Goal: Transaction & Acquisition: Purchase product/service

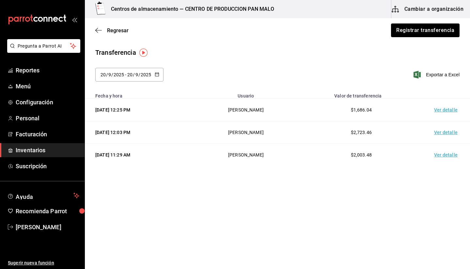
click at [186, 157] on div "[DATE] 11:29 AM" at bounding box center [140, 155] width 90 height 7
click at [440, 107] on td "Ver detalle" at bounding box center [448, 110] width 46 height 23
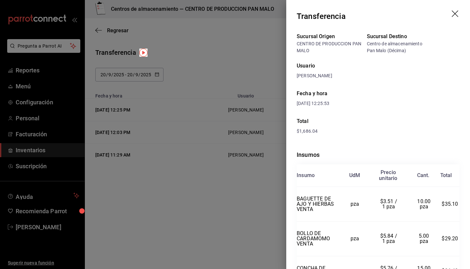
click at [452, 16] on icon "drag" at bounding box center [456, 14] width 8 height 8
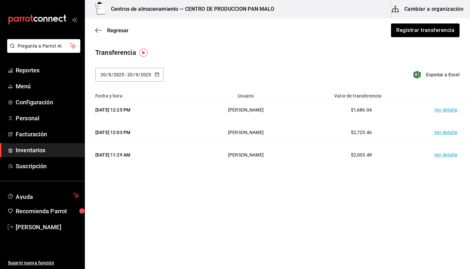
click at [411, 9] on button "Cambiar a organización" at bounding box center [428, 9] width 73 height 18
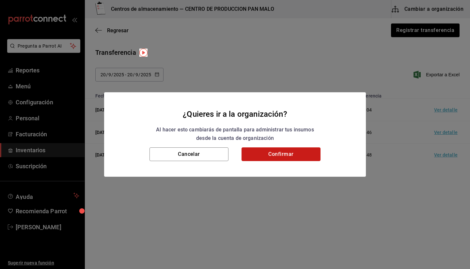
click at [265, 151] on button "Confirmar" at bounding box center [281, 155] width 79 height 14
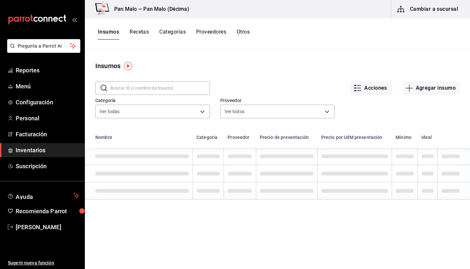
click at [55, 144] on link "Inventarios" at bounding box center [42, 150] width 85 height 14
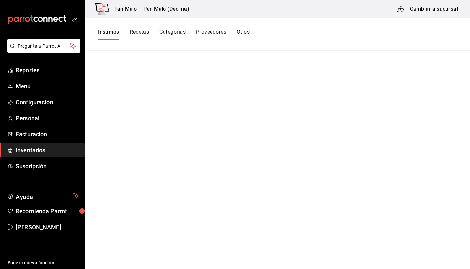
click at [49, 157] on ul "Reportes Menú Configuración Personal Facturación Inventarios Suscripción" at bounding box center [42, 118] width 85 height 110
click at [43, 153] on span "Inventarios" at bounding box center [48, 150] width 64 height 9
click at [426, 10] on button "Cambiar a sucursal" at bounding box center [428, 9] width 73 height 18
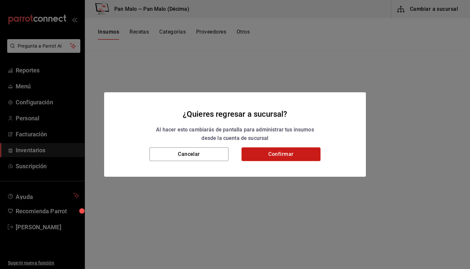
click at [286, 153] on button "Confirmar" at bounding box center [281, 155] width 79 height 14
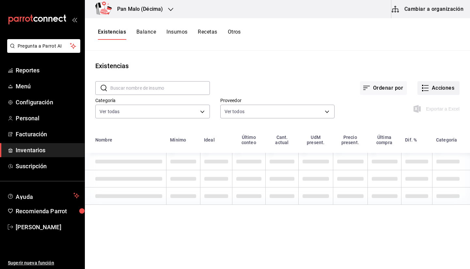
click at [447, 88] on button "Acciones" at bounding box center [439, 88] width 42 height 14
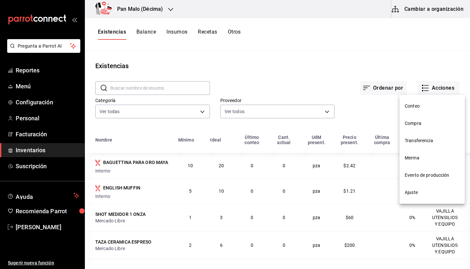
click at [407, 122] on span "Compra" at bounding box center [432, 123] width 55 height 7
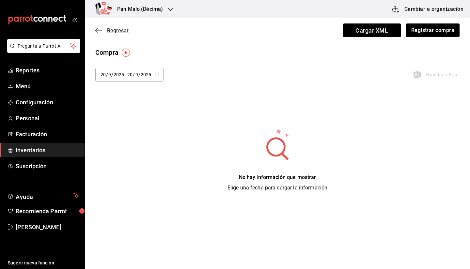
click at [102, 31] on icon "button" at bounding box center [98, 30] width 7 height 6
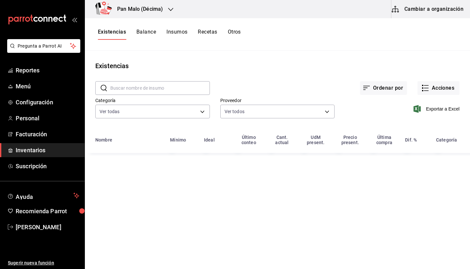
click at [137, 89] on input "text" at bounding box center [160, 88] width 100 height 13
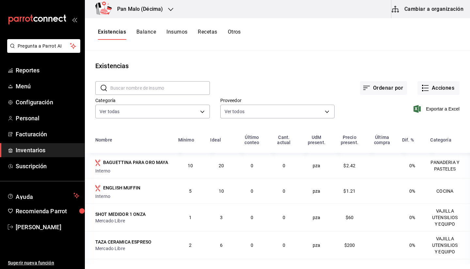
click at [137, 13] on div "Pan Malo (Décima)" at bounding box center [133, 9] width 86 height 18
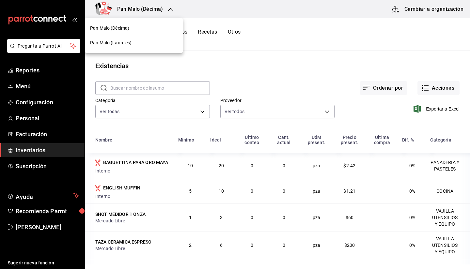
click at [116, 45] on span "Pan Malo (Laureles)" at bounding box center [111, 43] width 42 height 7
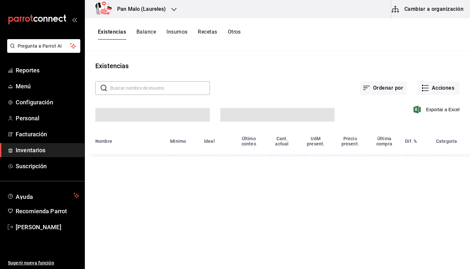
click at [124, 27] on div "Existencias Balance Insumos Recetas Otros" at bounding box center [277, 34] width 385 height 32
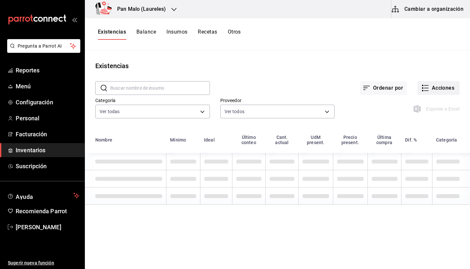
click at [447, 93] on button "Acciones" at bounding box center [439, 88] width 42 height 14
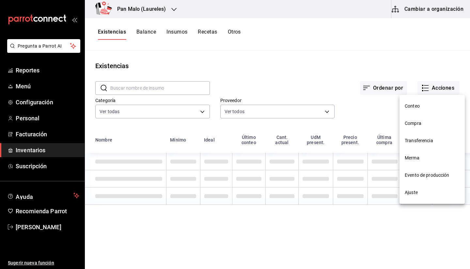
click at [413, 11] on div at bounding box center [235, 134] width 470 height 269
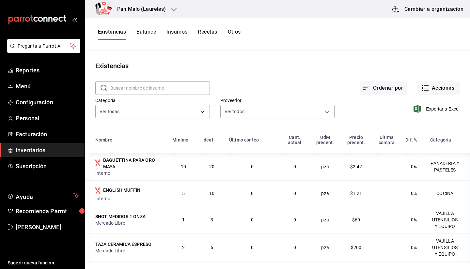
click at [413, 11] on div at bounding box center [235, 134] width 470 height 269
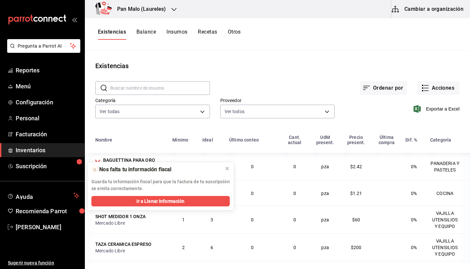
click at [409, 7] on button "Cambiar a organización" at bounding box center [428, 9] width 73 height 18
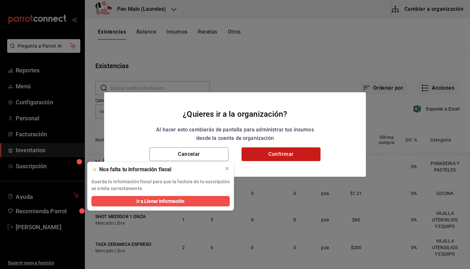
click at [285, 155] on button "Confirmar" at bounding box center [281, 155] width 79 height 14
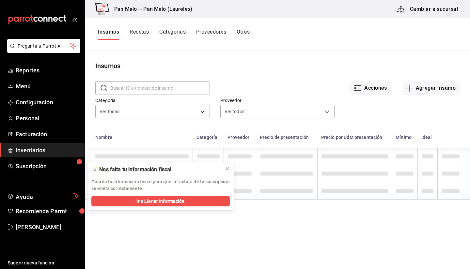
click at [175, 90] on input "text" at bounding box center [160, 88] width 100 height 13
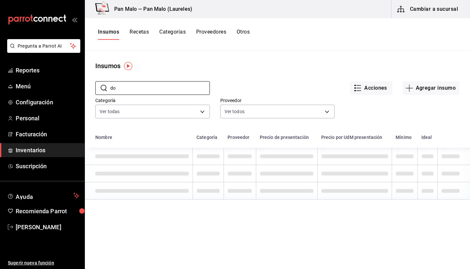
type input "d"
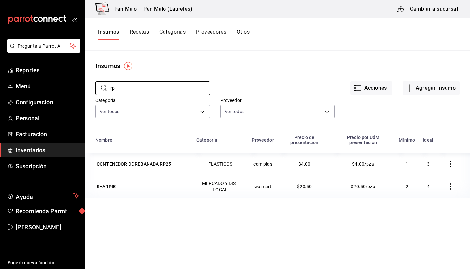
type input "r"
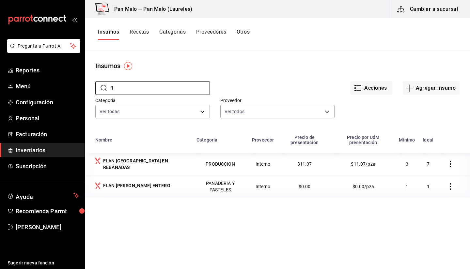
type input "f"
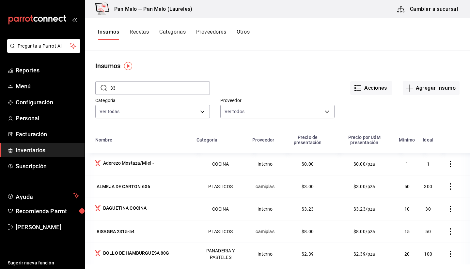
type input "3"
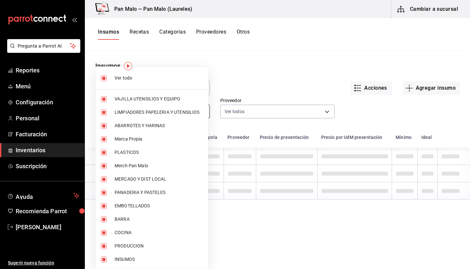
click at [173, 114] on body "Pregunta a Parrot AI Reportes Menú Configuración Personal Facturación Inventari…" at bounding box center [235, 132] width 470 height 265
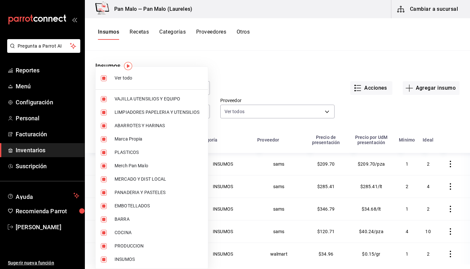
click at [156, 78] on span "Ver todo" at bounding box center [159, 78] width 88 height 7
checkbox input "false"
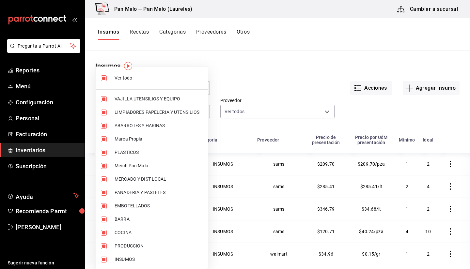
checkbox input "false"
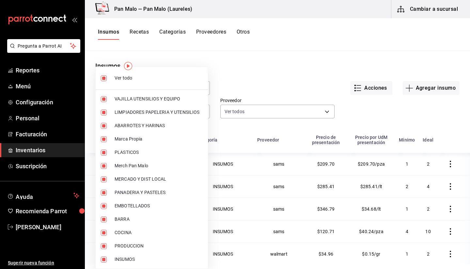
checkbox input "false"
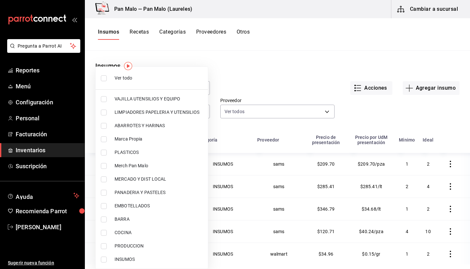
click at [145, 153] on span "PLASTICOS" at bounding box center [159, 152] width 88 height 7
type input "845d24ca-60dd-4e7e-b3c9-ca2702778d83"
checkbox input "true"
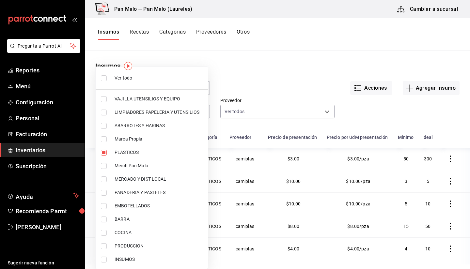
click at [216, 68] on div at bounding box center [235, 134] width 470 height 269
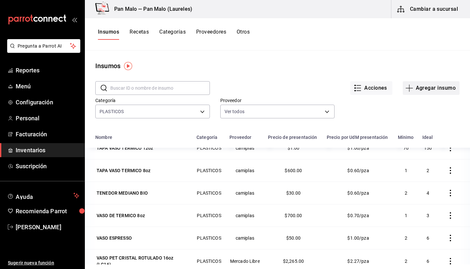
click at [413, 86] on button "Agregar insumo" at bounding box center [431, 88] width 57 height 14
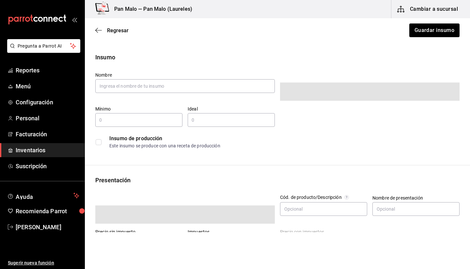
type input "$0.00"
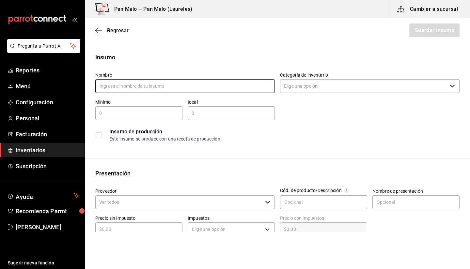
click at [154, 89] on input "text" at bounding box center [185, 86] width 180 height 14
click at [162, 84] on input "CONTENEDOR PARA FLAN RP 33" at bounding box center [185, 86] width 180 height 14
type input "CONTENEDOR PARA FLAN RP33"
click at [219, 106] on div "Ideal ​" at bounding box center [231, 109] width 87 height 21
click at [208, 119] on div "​" at bounding box center [231, 113] width 87 height 14
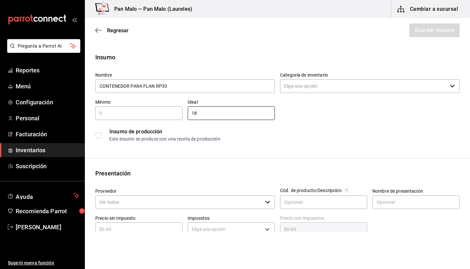
type input "18"
click at [154, 119] on div "​" at bounding box center [138, 113] width 87 height 14
type input "10"
click at [102, 134] on label at bounding box center [100, 136] width 8 height 6
click at [102, 134] on input "checkbox" at bounding box center [99, 136] width 6 height 6
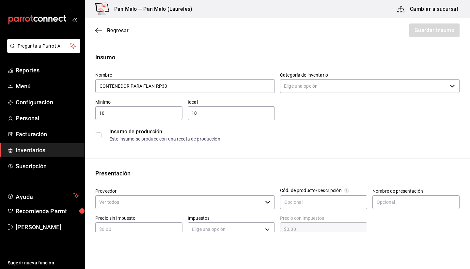
checkbox input "false"
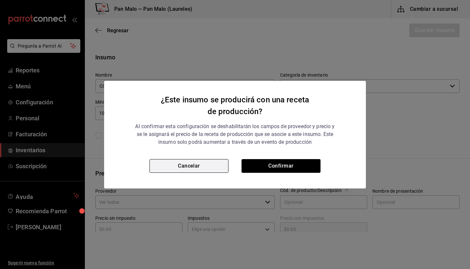
click at [208, 168] on button "Cancelar" at bounding box center [189, 166] width 79 height 14
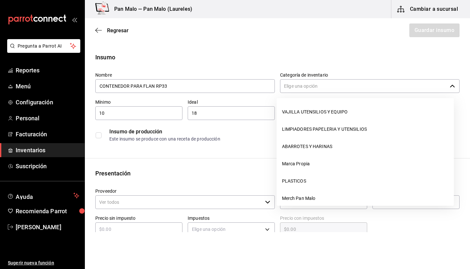
click at [339, 87] on input "Categoría de inventario" at bounding box center [363, 86] width 167 height 14
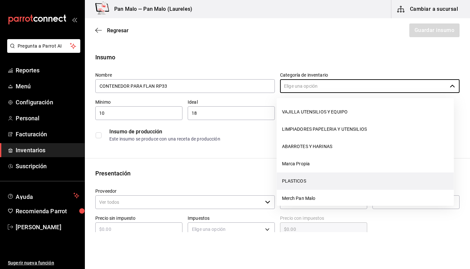
click at [303, 179] on li "PLASTICOS" at bounding box center [365, 181] width 177 height 17
type input "PLASTICOS"
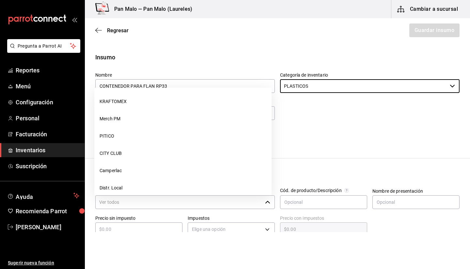
click at [262, 202] on div "​" at bounding box center [185, 203] width 180 height 14
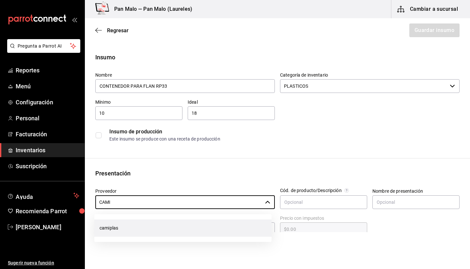
click at [155, 232] on li "camiplas" at bounding box center [182, 228] width 177 height 17
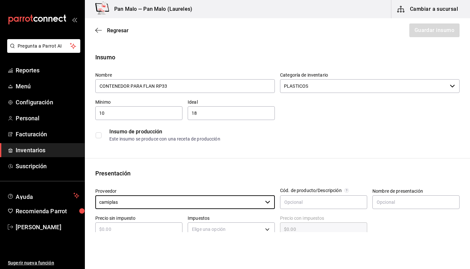
scroll to position [124, 0]
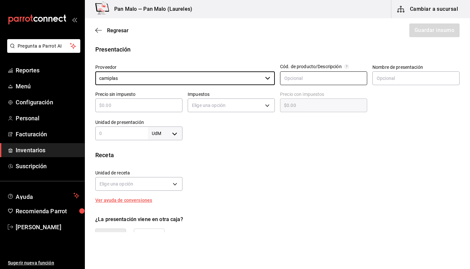
type input "camiplas"
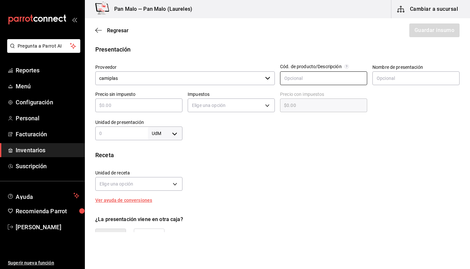
click at [309, 80] on input "text" at bounding box center [323, 79] width 87 height 14
click at [397, 76] on input "text" at bounding box center [416, 79] width 87 height 14
click at [395, 77] on input "text" at bounding box center [416, 79] width 87 height 14
click at [311, 86] on div "Precio con impuestos ​" at bounding box center [321, 100] width 92 height 28
click at [294, 76] on input "text" at bounding box center [323, 79] width 87 height 14
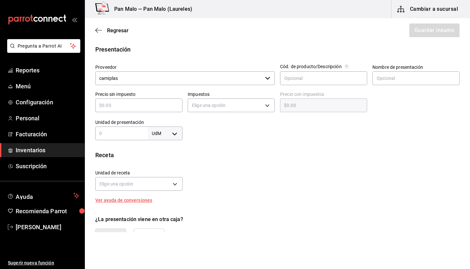
click at [113, 108] on input "text" at bounding box center [138, 106] width 87 height 8
click at [108, 143] on div "Insumo Nombre CONTENEDOR PARA FLAN RP33 Categoría de inventario PLASTICOS ​ Mín…" at bounding box center [277, 123] width 385 height 388
click at [107, 140] on div "UdM ​" at bounding box center [138, 134] width 87 height 14
click at [170, 136] on body "Pregunta a Parrot AI Reportes Menú Configuración Personal Facturación Inventari…" at bounding box center [235, 116] width 470 height 232
click at [161, 207] on li "pza" at bounding box center [164, 207] width 34 height 11
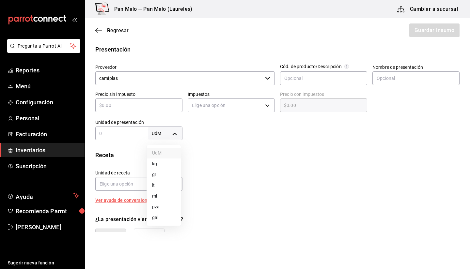
type input "UNIT"
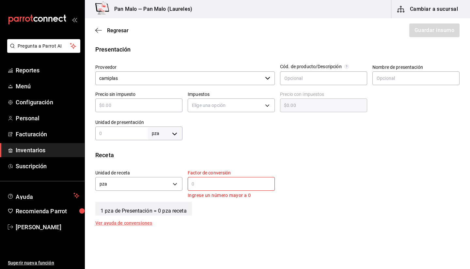
click at [124, 136] on input "text" at bounding box center [121, 134] width 53 height 8
type input "1"
click at [216, 187] on input "text" at bounding box center [231, 184] width 87 height 8
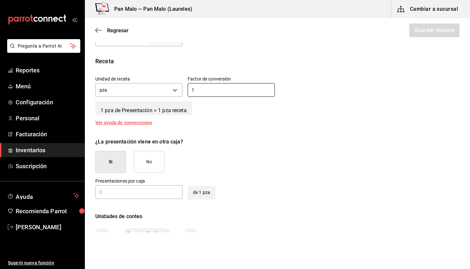
scroll to position [219, 0]
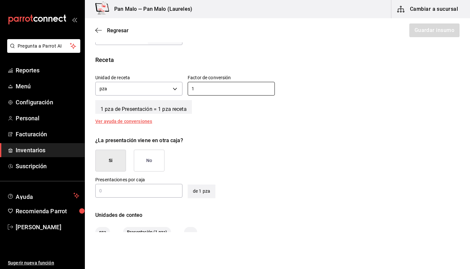
type input "1"
click at [158, 165] on button "No" at bounding box center [149, 161] width 31 height 22
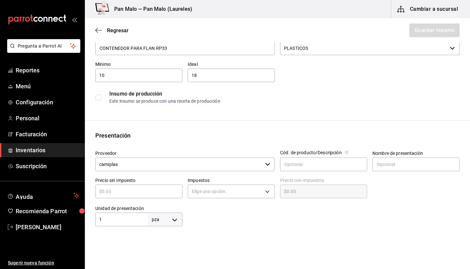
scroll to position [0, 0]
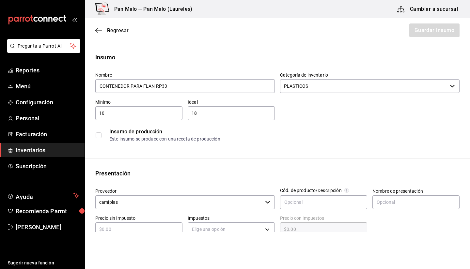
click at [413, 68] on div "Categoría de inventario PLASTICOS ​" at bounding box center [367, 80] width 185 height 27
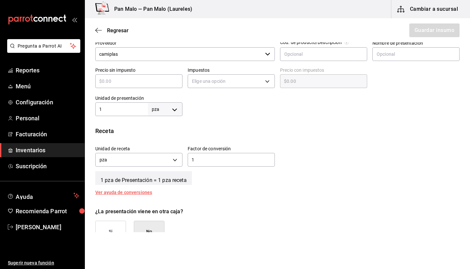
scroll to position [154, 0]
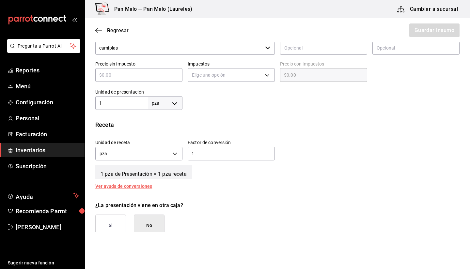
click at [142, 76] on input "text" at bounding box center [138, 75] width 87 height 8
type input "$4"
type input "$4.00"
type input "$4"
click at [326, 99] on div at bounding box center [321, 97] width 277 height 26
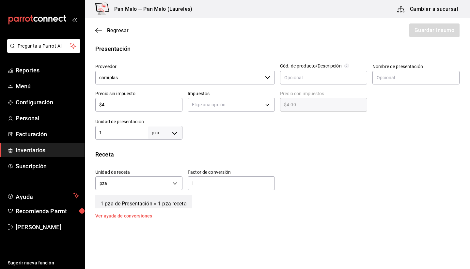
scroll to position [145, 0]
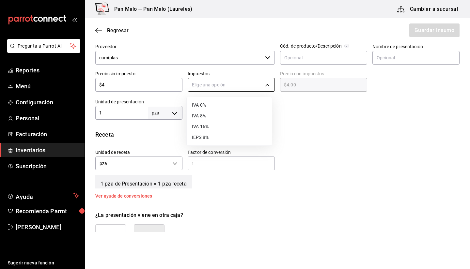
click at [207, 84] on body "Pregunta a Parrot AI Reportes Menú Configuración Personal Facturación Inventari…" at bounding box center [235, 116] width 470 height 232
click at [206, 103] on li "IVA 0%" at bounding box center [229, 105] width 85 height 11
type input "IVA_0"
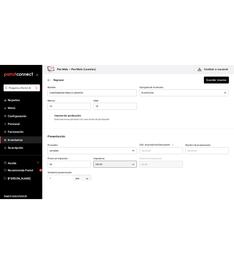
scroll to position [0, 0]
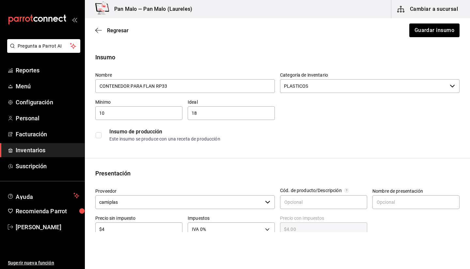
click at [422, 23] on div "Regresar Guardar insumo" at bounding box center [277, 30] width 385 height 24
click at [418, 32] on button "Guardar insumo" at bounding box center [434, 31] width 51 height 14
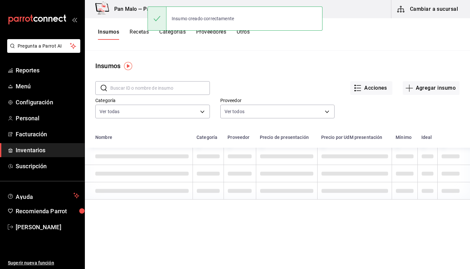
click at [43, 148] on span "Inventarios" at bounding box center [48, 150] width 64 height 9
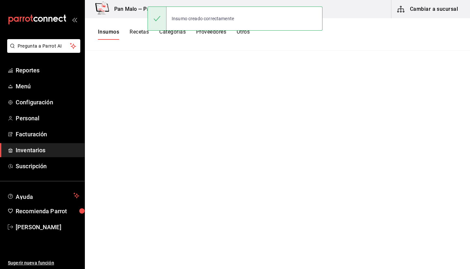
click at [433, 12] on button "Cambiar a sucursal" at bounding box center [428, 9] width 73 height 18
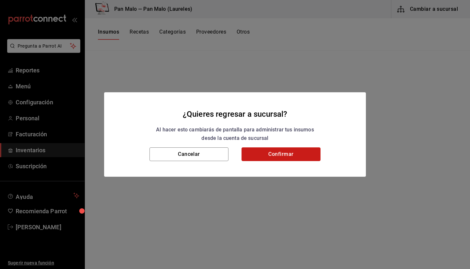
click at [268, 151] on button "Confirmar" at bounding box center [281, 155] width 79 height 14
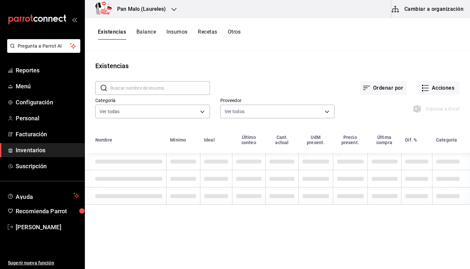
click at [443, 80] on div "Ordenar por Acciones" at bounding box center [335, 83] width 250 height 24
click at [437, 83] on button "Acciones" at bounding box center [439, 88] width 42 height 14
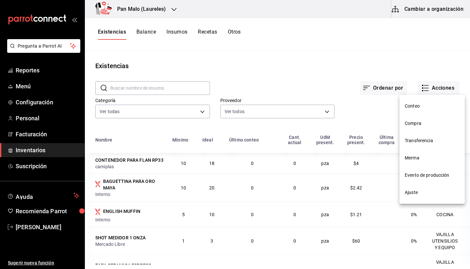
click at [410, 129] on li "Compra" at bounding box center [432, 123] width 65 height 17
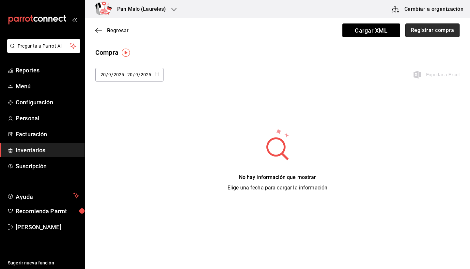
click at [408, 37] on button "Registrar compra" at bounding box center [433, 31] width 54 height 14
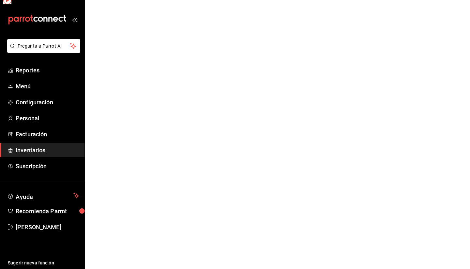
click at [413, 0] on html "Pregunta a Parrot AI Reportes Menú Configuración Personal Facturación Inventari…" at bounding box center [235, 0] width 470 height 0
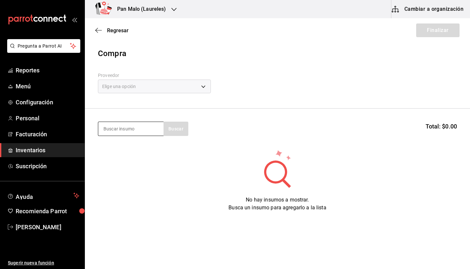
click at [126, 124] on input at bounding box center [130, 129] width 65 height 14
click at [130, 84] on body "Pregunta a Parrot AI Reportes Menú Configuración Personal Facturación Inventari…" at bounding box center [235, 116] width 470 height 232
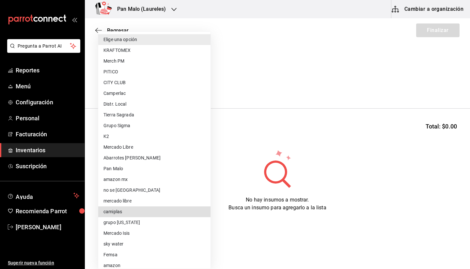
type input "7b8896bb-6492-4595-be19-67d068d1168f"
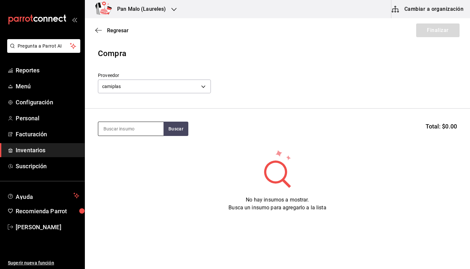
click at [133, 127] on input at bounding box center [130, 129] width 65 height 14
type input "9X9"
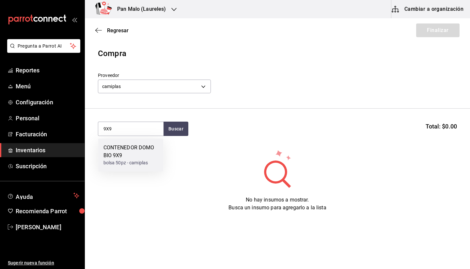
click at [132, 153] on div "CONTENEDOR DOMO BIO 9X9" at bounding box center [131, 152] width 55 height 16
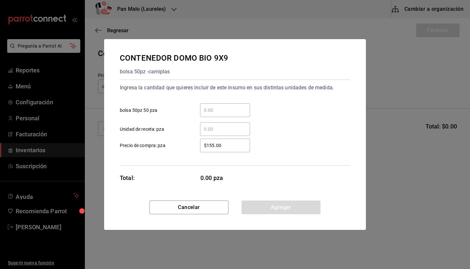
click at [209, 113] on input "​ bolsa 50pz 50 pza" at bounding box center [225, 110] width 50 height 8
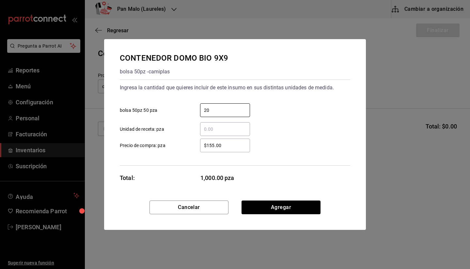
type input "2"
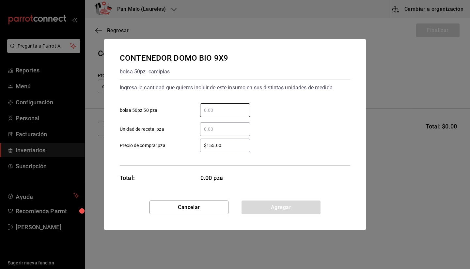
click at [215, 128] on input "​ Unidad de receta: pza" at bounding box center [225, 129] width 50 height 8
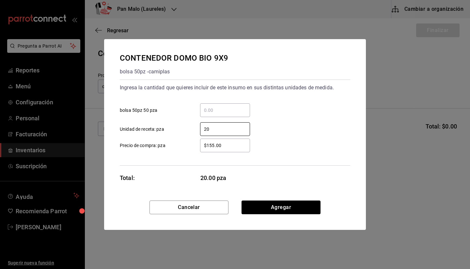
type input "20"
click at [283, 217] on div "Cancelar Agregar" at bounding box center [235, 215] width 262 height 29
click at [267, 200] on div "CONTENEDOR DOMO BIO 9X9 bolsa 50pz - camiplas Ingresa la cantidad que quieres i…" at bounding box center [235, 120] width 262 height 162
click at [265, 207] on button "Agregar" at bounding box center [281, 208] width 79 height 14
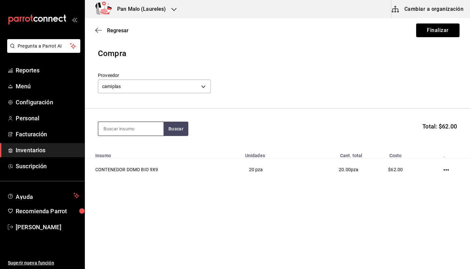
click at [149, 136] on input at bounding box center [130, 129] width 65 height 14
click at [149, 133] on input at bounding box center [130, 129] width 65 height 14
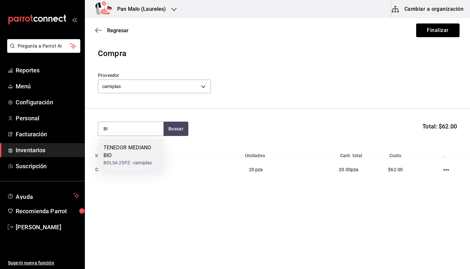
type input "B"
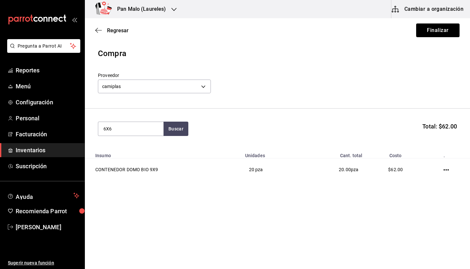
type input "6X6"
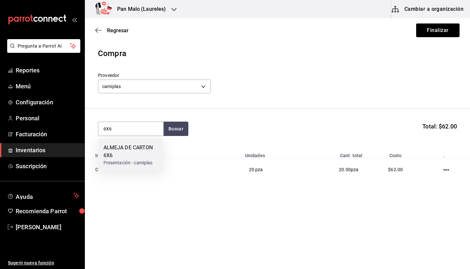
click at [142, 150] on div "ALMEJA DE CARTON 6X6" at bounding box center [131, 152] width 55 height 16
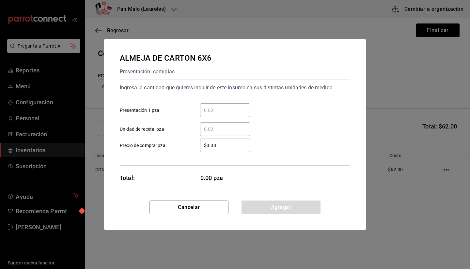
click at [204, 112] on input "​ Presentación 1 pza" at bounding box center [225, 110] width 50 height 8
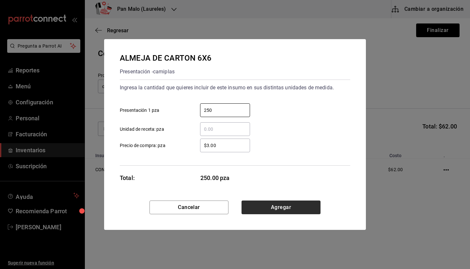
type input "250"
click at [297, 212] on button "Agregar" at bounding box center [281, 208] width 79 height 14
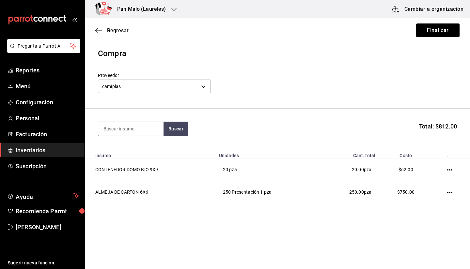
click at [139, 136] on section "Buscar Total: $812.00" at bounding box center [277, 129] width 385 height 40
click at [153, 221] on main "Regresar Finalizar Compra Proveedor camiplas 7b8896bb-6492-4595-be19-67d068d116…" at bounding box center [277, 121] width 385 height 206
click at [111, 125] on input at bounding box center [130, 129] width 65 height 14
click at [125, 134] on input at bounding box center [130, 129] width 65 height 14
click at [243, 56] on div "Compra" at bounding box center [277, 54] width 359 height 12
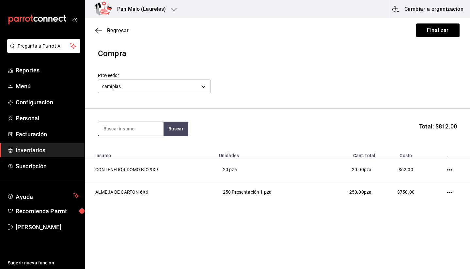
click at [152, 127] on input at bounding box center [130, 129] width 65 height 14
click at [152, 131] on input at bounding box center [130, 129] width 65 height 14
click at [131, 123] on input at bounding box center [130, 129] width 65 height 14
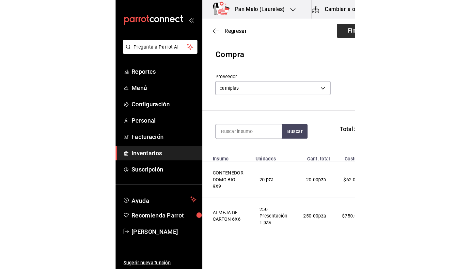
scroll to position [27, 0]
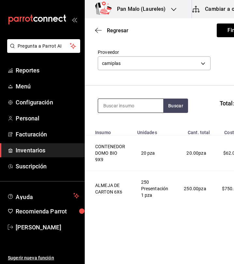
click at [153, 102] on input at bounding box center [130, 106] width 65 height 14
click at [130, 106] on input at bounding box center [130, 106] width 65 height 14
click at [120, 102] on input at bounding box center [130, 106] width 65 height 14
type input "vitabag"
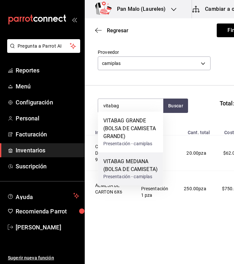
click at [142, 160] on div "VITABAG MEDIANA (BOLSA DE CAMISETA)" at bounding box center [131, 166] width 55 height 16
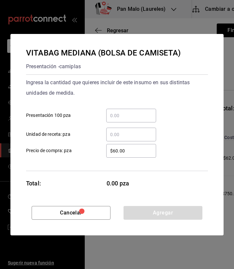
click at [131, 112] on input "​ Presentación 100 pza" at bounding box center [131, 116] width 50 height 8
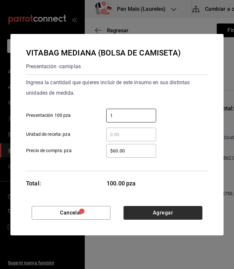
type input "1"
click at [164, 211] on button "Agregar" at bounding box center [163, 213] width 79 height 14
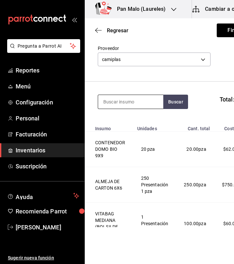
click at [127, 103] on input at bounding box center [130, 102] width 65 height 14
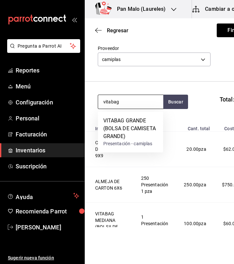
type input "vitabag"
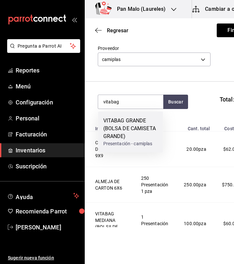
click at [127, 121] on div "VITABAG GRANDE (BOLSA DE CAMISETA GRANDE)" at bounding box center [131, 129] width 55 height 24
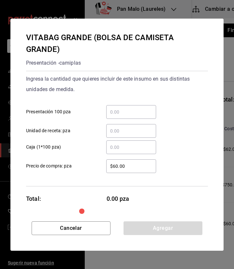
click at [131, 111] on input "​ Presentación 100 pza" at bounding box center [131, 112] width 50 height 8
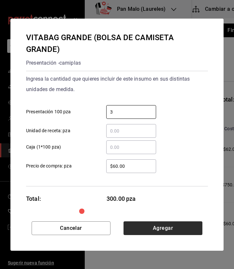
type input "3"
click at [152, 224] on button "Agregar" at bounding box center [163, 228] width 79 height 14
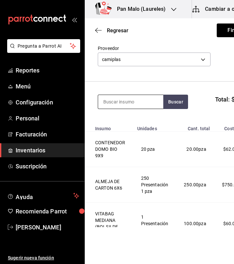
click at [119, 105] on input at bounding box center [130, 102] width 65 height 14
type input "bolsa"
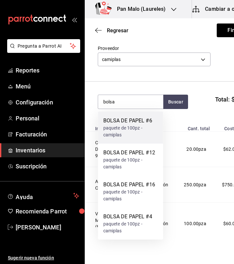
click at [140, 130] on div "paquete de 100pz - camiplas" at bounding box center [131, 132] width 55 height 14
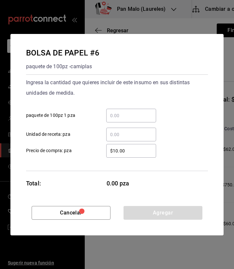
click at [131, 110] on div "​" at bounding box center [131, 116] width 50 height 14
click at [131, 112] on input "​ paquete de 100pz 1 pza" at bounding box center [131, 116] width 50 height 8
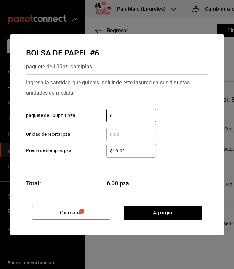
type input "6"
click at [144, 204] on div "BOLSA DE PAPEL #6 paquete de 100pz - camiplas Ingresa la cantidad que quieres i…" at bounding box center [117, 120] width 214 height 172
drag, startPoint x: 142, startPoint y: 212, endPoint x: 169, endPoint y: 173, distance: 47.6
click at [169, 173] on div "BOLSA DE PAPEL #6 paquete de 100pz - camiplas Ingresa la cantidad que quieres i…" at bounding box center [117, 134] width 214 height 201
click at [134, 124] on div "​ Unidad de receta: pza" at bounding box center [114, 131] width 187 height 19
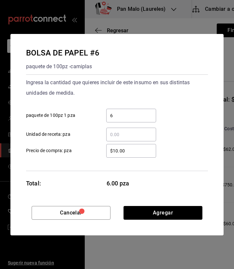
click at [128, 121] on div "6 ​" at bounding box center [131, 116] width 50 height 14
click at [128, 120] on input "6" at bounding box center [131, 116] width 50 height 8
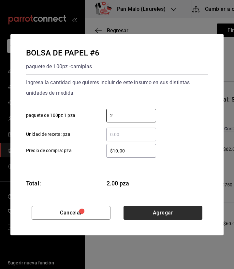
type input "2"
click at [145, 216] on button "Agregar" at bounding box center [163, 213] width 79 height 14
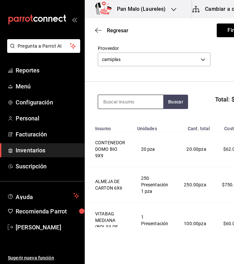
click at [122, 108] on input at bounding box center [130, 102] width 65 height 14
type input "bolsa"
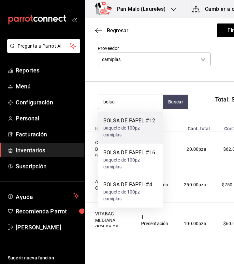
click at [146, 122] on div "BOLSA DE PAPEL #12" at bounding box center [131, 121] width 55 height 8
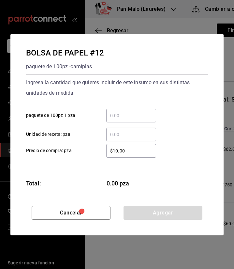
click at [127, 121] on div "​" at bounding box center [131, 116] width 50 height 14
click at [127, 120] on input "​ paquete de 100pz 1 pza" at bounding box center [131, 116] width 50 height 8
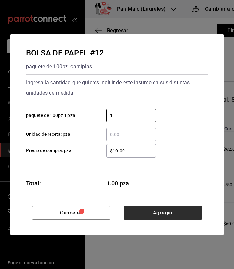
type input "1"
click at [177, 212] on button "Agregar" at bounding box center [163, 213] width 79 height 14
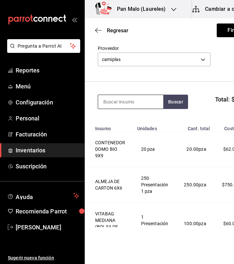
click at [127, 96] on input at bounding box center [130, 102] width 65 height 14
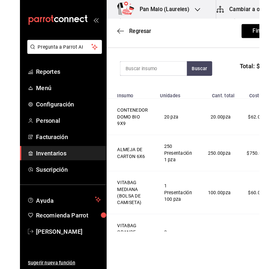
scroll to position [60, 0]
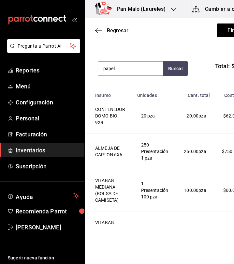
type input "papel"
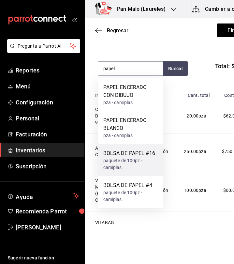
click at [153, 169] on div "paquete de 100pz - camiplas" at bounding box center [131, 164] width 55 height 14
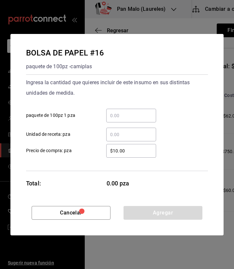
click at [132, 112] on input "​ paquete de 100pz 1 pza" at bounding box center [131, 116] width 50 height 8
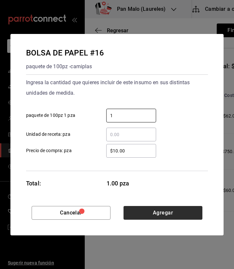
type input "1"
click at [170, 213] on button "Agregar" at bounding box center [163, 213] width 79 height 14
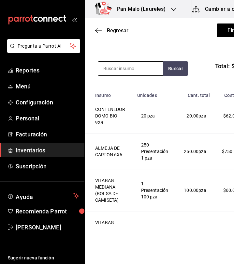
click at [124, 72] on input at bounding box center [130, 69] width 65 height 14
type input "c"
type input "rp25"
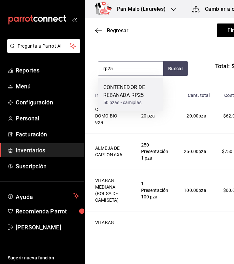
click at [125, 99] on div "CONTENEDOR DE REBANADA RP25" at bounding box center [131, 92] width 55 height 16
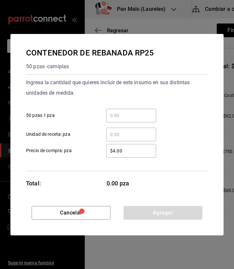
click at [145, 114] on input "​ 50 pzas 1 pza" at bounding box center [131, 116] width 50 height 8
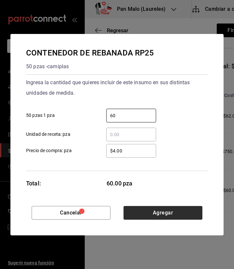
type input "60"
click at [181, 210] on button "Agregar" at bounding box center [163, 213] width 79 height 14
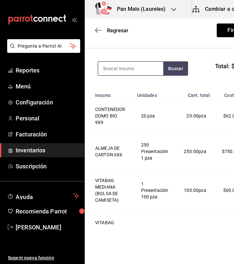
click at [116, 64] on input at bounding box center [130, 69] width 65 height 14
type input "r"
type input "flan"
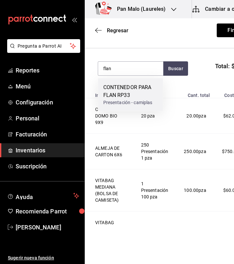
click at [123, 81] on div "CONTENEDOR PARA FLAN RP33 Presentación - camiplas" at bounding box center [130, 94] width 65 height 33
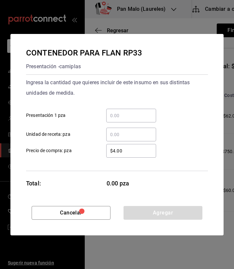
click at [132, 120] on div "​" at bounding box center [131, 116] width 50 height 14
click at [132, 120] on input "​ Presentación 1 pza" at bounding box center [131, 116] width 50 height 8
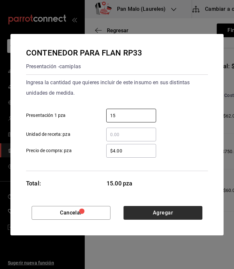
type input "15"
click at [160, 209] on button "Agregar" at bounding box center [163, 213] width 79 height 14
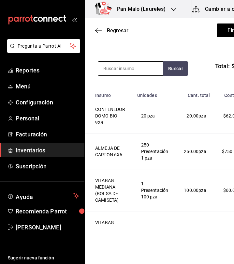
click at [116, 68] on input at bounding box center [130, 69] width 65 height 14
click at [129, 74] on input "film" at bounding box center [130, 69] width 65 height 14
type input "f"
type input "plastico film"
click at [153, 66] on input "plastico film" at bounding box center [130, 69] width 65 height 14
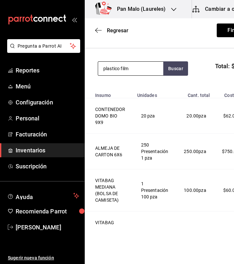
click at [153, 66] on input "plastico film" at bounding box center [130, 69] width 65 height 14
type input "f"
type input "c"
type input "encera"
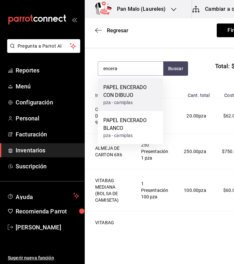
click at [136, 103] on div "pza - camiplas" at bounding box center [131, 102] width 55 height 7
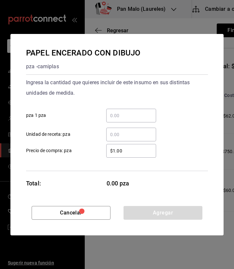
click at [134, 109] on div "​" at bounding box center [131, 116] width 50 height 14
click at [134, 112] on input "​ pza 1 pza" at bounding box center [131, 116] width 50 height 8
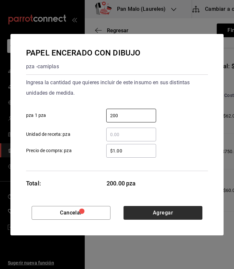
type input "200"
click at [152, 216] on button "Agregar" at bounding box center [163, 213] width 79 height 14
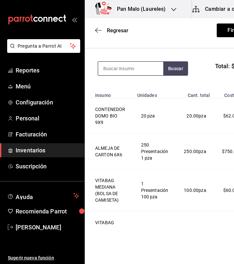
click at [120, 73] on input at bounding box center [130, 69] width 65 height 14
type input "popo"
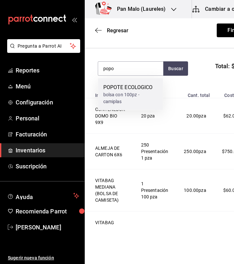
click at [128, 100] on div "bolsa con 100pz - camiplas" at bounding box center [131, 98] width 55 height 14
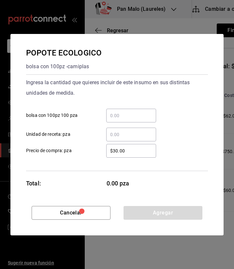
click at [125, 117] on input "​ bolsa con 100pz 100 pza" at bounding box center [131, 116] width 50 height 8
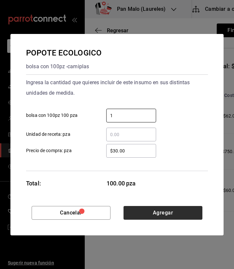
type input "1"
click at [145, 210] on button "Agregar" at bounding box center [163, 213] width 79 height 14
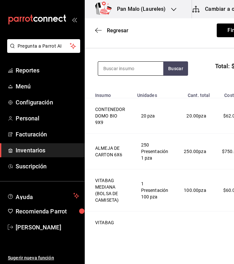
click at [120, 66] on input at bounding box center [130, 69] width 65 height 14
type input "bisagra"
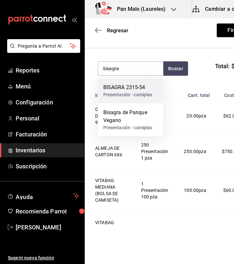
click at [135, 94] on div "Presentación - camiplas" at bounding box center [128, 94] width 49 height 7
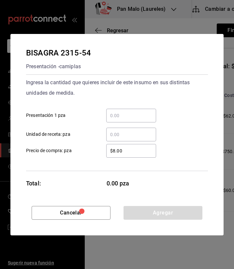
click at [146, 112] on input "​ Presentación 1 pza" at bounding box center [131, 116] width 50 height 8
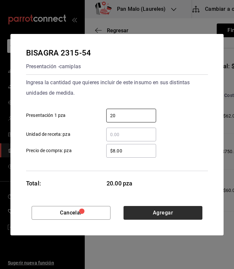
type input "20"
click at [172, 213] on button "Agregar" at bounding box center [163, 213] width 79 height 14
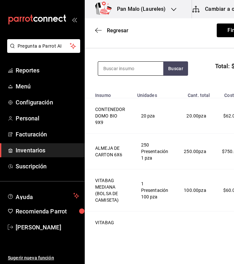
click at [116, 69] on input at bounding box center [130, 69] width 65 height 14
type input "portavasos"
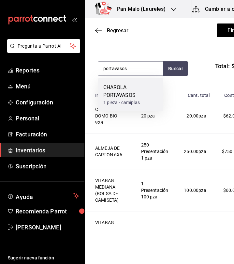
click at [134, 81] on div "CHAROLA PORTAVASOS 1 pieza - camiplas" at bounding box center [130, 94] width 65 height 33
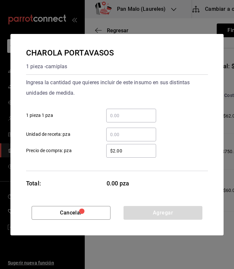
click at [117, 117] on input "​ 1 pieza 1 pza" at bounding box center [131, 116] width 50 height 8
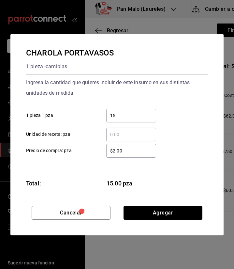
type input "15"
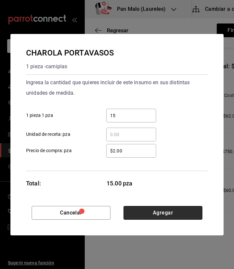
click at [135, 212] on button "Agregar" at bounding box center [163, 213] width 79 height 14
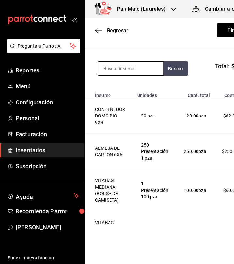
click at [136, 72] on input at bounding box center [130, 69] width 65 height 14
type input "alme"
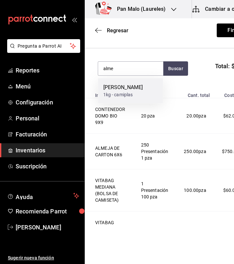
click at [141, 91] on div "ALMENDRA REBANADA" at bounding box center [124, 88] width 40 height 8
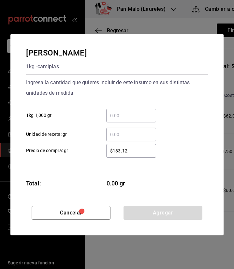
click at [127, 112] on input "​ 1kg 1,000 gr" at bounding box center [131, 116] width 50 height 8
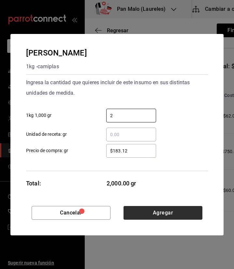
type input "2"
click at [145, 216] on button "Agregar" at bounding box center [163, 213] width 79 height 14
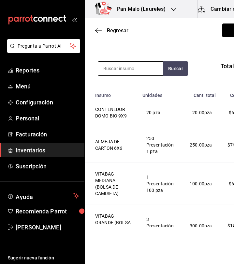
click at [135, 65] on input at bounding box center [130, 69] width 65 height 14
type input "chisp"
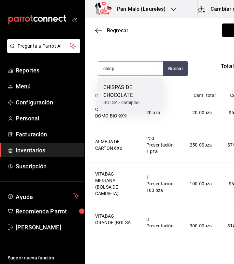
click at [139, 82] on div "CHISPAS DE CHOCOLATE BOLSA - camiplas" at bounding box center [130, 94] width 65 height 33
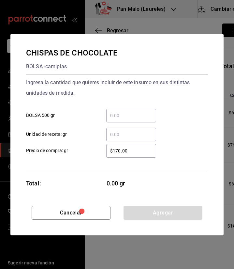
click at [136, 115] on input "​ BOLSA 500 gr" at bounding box center [131, 116] width 50 height 8
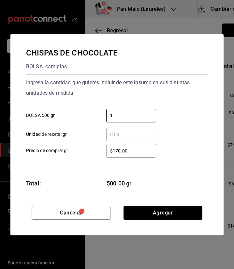
type input "1"
click at [211, 135] on div "CHISPAS DE CHOCOLATE BOLSA - camiplas Ingresa la cantidad que quieres incluir d…" at bounding box center [117, 120] width 214 height 172
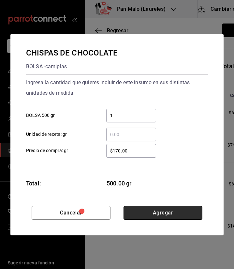
click at [171, 214] on button "Agregar" at bounding box center [163, 213] width 79 height 14
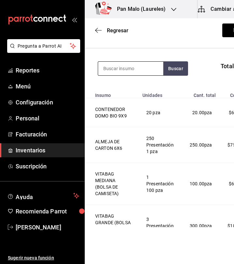
click at [147, 69] on input at bounding box center [130, 69] width 65 height 14
type input "m"
type input "turin"
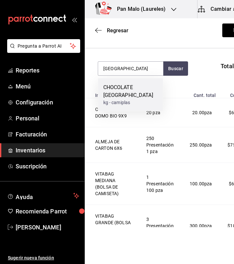
click at [130, 87] on div "CHOCOLATE TURIN" at bounding box center [131, 92] width 55 height 16
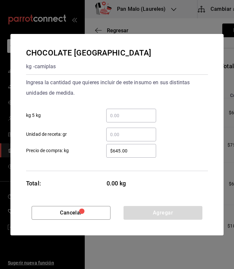
click at [120, 115] on input "​ kg 5 kg" at bounding box center [131, 116] width 50 height 8
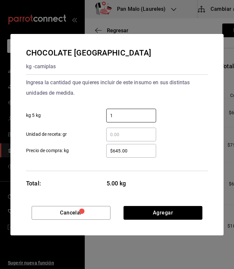
type input "1"
click at [160, 204] on div "CHOCOLATE TURIN kg - camiplas Ingresa la cantidad que quieres incluir de este i…" at bounding box center [117, 120] width 214 height 172
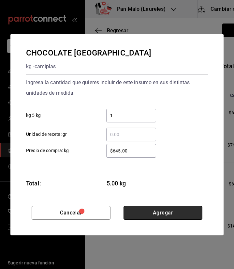
click at [160, 210] on button "Agregar" at bounding box center [163, 213] width 79 height 14
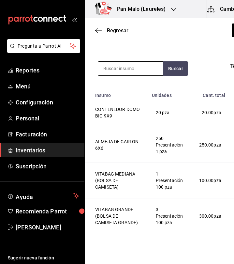
click at [133, 67] on input at bounding box center [130, 69] width 65 height 14
type input "domo"
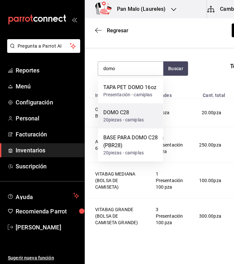
click at [132, 118] on div "20piezas - camiplas" at bounding box center [124, 120] width 41 height 7
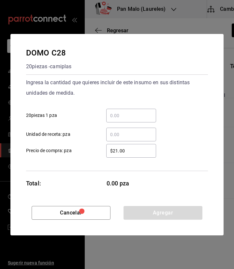
click at [124, 119] on input "​ 20piezas 1 pza" at bounding box center [131, 116] width 50 height 8
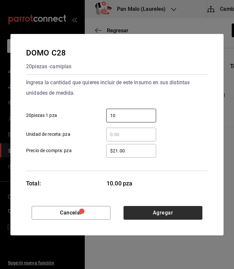
type input "10"
click at [152, 213] on button "Agregar" at bounding box center [163, 213] width 79 height 14
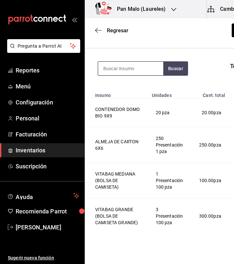
click at [132, 74] on input at bounding box center [130, 69] width 65 height 14
click at [118, 65] on input at bounding box center [130, 69] width 65 height 14
type input "chantilly"
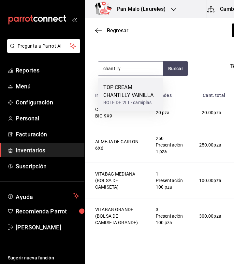
click at [119, 83] on div "TOP CREAM CHANTILLY VAINILLA BOTE DE 2LT - camiplas" at bounding box center [130, 94] width 65 height 33
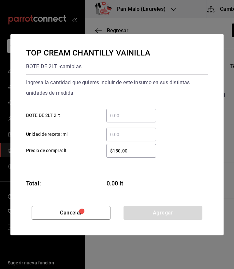
click at [126, 114] on input "​ BOTE DE 2LT 2 lt" at bounding box center [131, 116] width 50 height 8
type input "4"
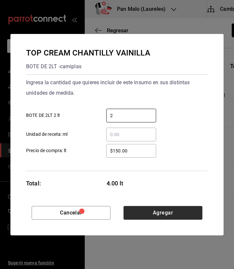
type input "2"
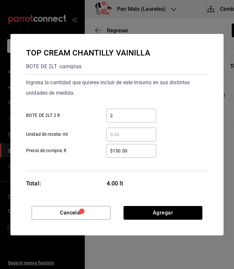
drag, startPoint x: 141, startPoint y: 219, endPoint x: 135, endPoint y: 220, distance: 6.3
click at [135, 220] on div "Cancelar Agregar" at bounding box center [117, 220] width 214 height 29
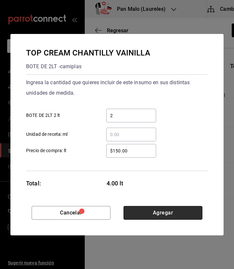
click at [134, 217] on button "Agregar" at bounding box center [163, 213] width 79 height 14
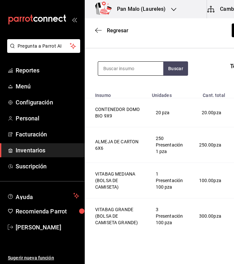
click at [134, 63] on input at bounding box center [130, 69] width 65 height 14
type input "a"
click at [233, 49] on section "Buscar Total: $3,503.24" at bounding box center [185, 68] width 201 height 40
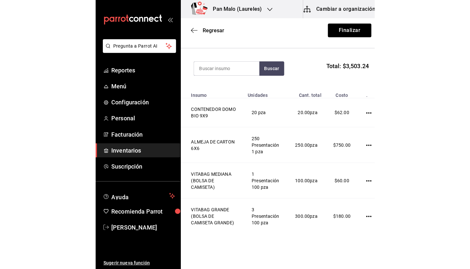
scroll to position [0, 0]
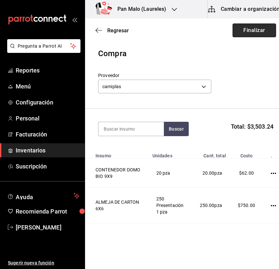
click at [232, 30] on button "Finalizar" at bounding box center [253, 31] width 43 height 14
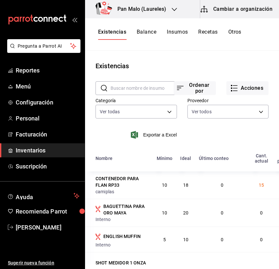
click at [65, 155] on link "Inventarios" at bounding box center [42, 150] width 85 height 14
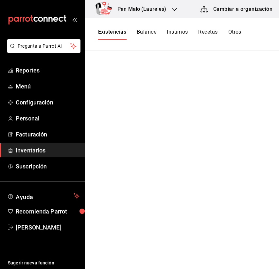
click at [238, 154] on main at bounding box center [182, 158] width 194 height 214
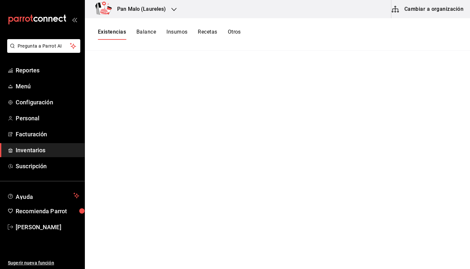
click at [73, 146] on link "Inventarios" at bounding box center [42, 150] width 85 height 14
click at [149, 10] on h3 "Pan Malo (Laureles)" at bounding box center [139, 9] width 54 height 8
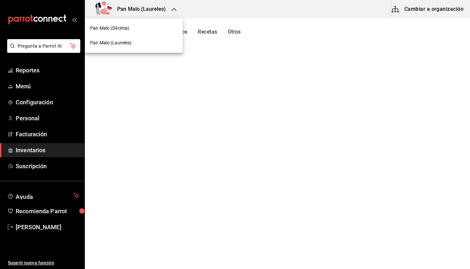
click at [45, 148] on div at bounding box center [235, 134] width 470 height 269
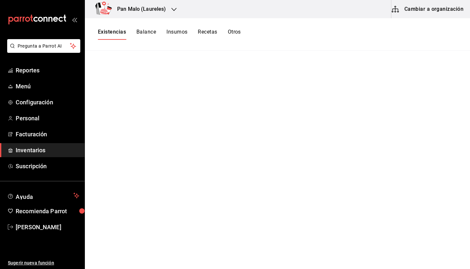
click at [45, 148] on div at bounding box center [235, 134] width 470 height 269
click at [49, 26] on div "mailbox folders" at bounding box center [42, 19] width 85 height 39
click at [46, 24] on icon "mailbox folders" at bounding box center [37, 20] width 59 height 10
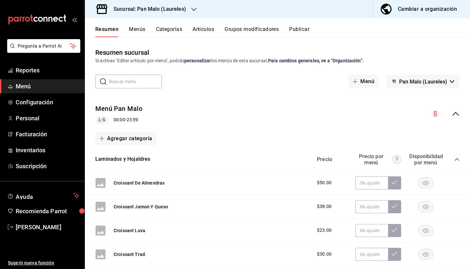
click at [30, 157] on ul "Reportes Menú Configuración Personal Facturación Inventarios Suscripción" at bounding box center [42, 118] width 85 height 110
click at [27, 153] on span "Inventarios" at bounding box center [48, 150] width 64 height 9
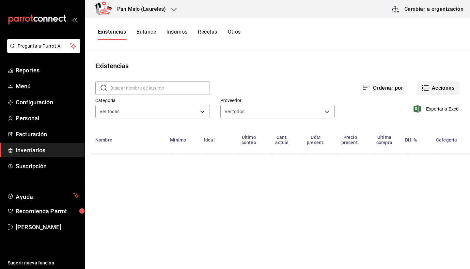
click at [440, 86] on button "Acciones" at bounding box center [439, 88] width 42 height 14
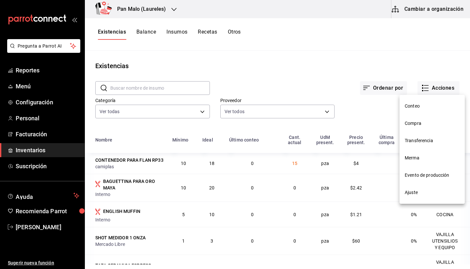
click at [415, 130] on li "Compra" at bounding box center [432, 123] width 65 height 17
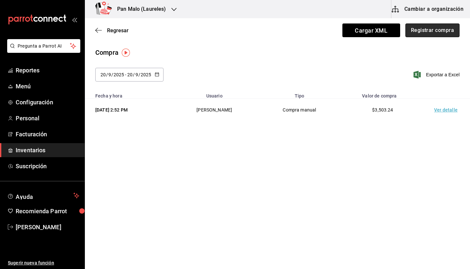
click at [417, 32] on button "Registrar compra" at bounding box center [433, 31] width 54 height 14
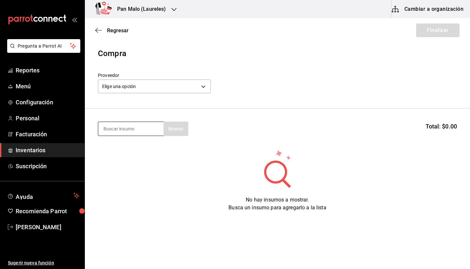
click at [117, 124] on input at bounding box center [130, 129] width 65 height 14
type input "pechug"
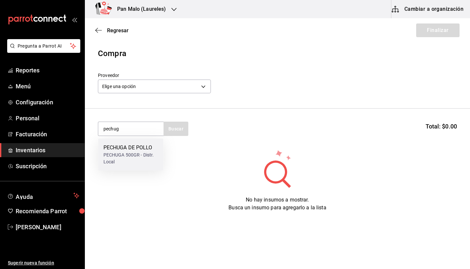
click at [145, 143] on div "PECHUGA DE POLLO PECHUGA 500GR - Distr. Local" at bounding box center [130, 155] width 65 height 32
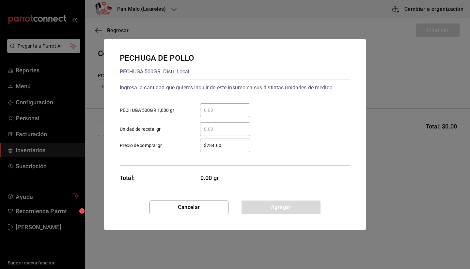
click at [234, 110] on input "​ PECHUGA 500GR 1,000 gr" at bounding box center [225, 110] width 50 height 8
click at [252, 107] on div "​ PECHUGA 500GR 1,000 gr" at bounding box center [233, 107] width 236 height 19
click at [216, 105] on div "​" at bounding box center [225, 111] width 50 height 14
click at [216, 106] on input "​ PECHUGA 500GR 1,000 gr" at bounding box center [225, 110] width 50 height 8
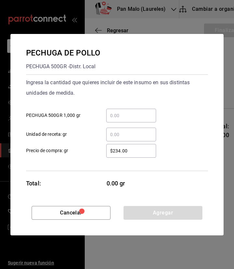
click at [116, 115] on input "​ PECHUGA 500GR 1,000 gr" at bounding box center [131, 116] width 50 height 8
click at [118, 115] on input "​ PECHUGA 500GR 1,000 gr" at bounding box center [131, 116] width 50 height 8
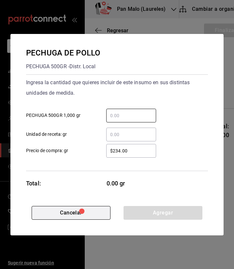
click at [59, 212] on button "Cancelar" at bounding box center [71, 213] width 79 height 14
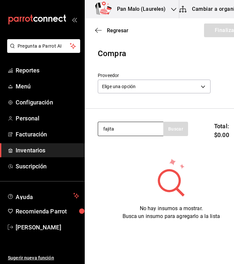
type input "fajita"
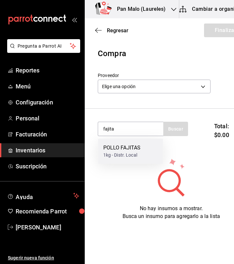
click at [120, 148] on div "POLLO FAJITAS" at bounding box center [123, 148] width 38 height 8
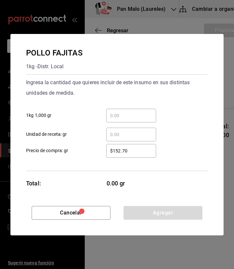
click at [135, 120] on div "​" at bounding box center [131, 116] width 50 height 14
click at [135, 120] on input "​ 1kg 1,000 gr" at bounding box center [131, 116] width 50 height 8
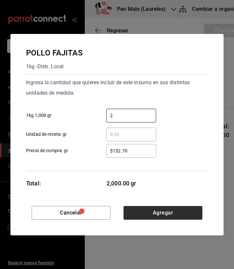
type input "2"
click at [149, 210] on button "Agregar" at bounding box center [163, 213] width 79 height 14
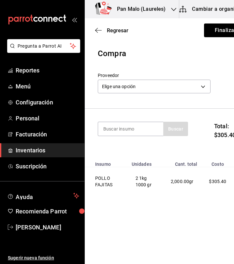
click at [133, 136] on div "Buscar" at bounding box center [143, 133] width 90 height 23
click at [133, 134] on input at bounding box center [130, 129] width 65 height 14
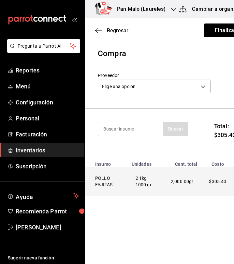
click at [213, 183] on span "$305.40" at bounding box center [217, 181] width 17 height 5
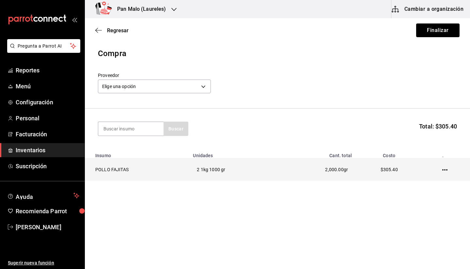
click at [448, 172] on td at bounding box center [447, 170] width 48 height 23
click at [445, 172] on icon "button" at bounding box center [444, 170] width 5 height 5
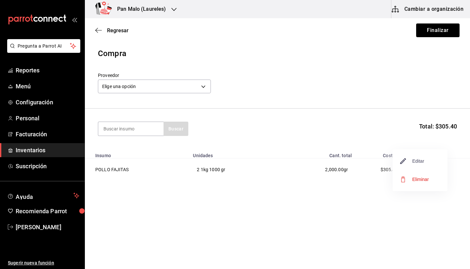
click at [415, 159] on span "Editar" at bounding box center [413, 161] width 24 height 8
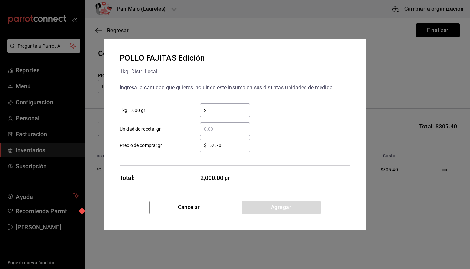
click at [224, 129] on input "​ Unidad de receta: gr" at bounding box center [225, 129] width 50 height 8
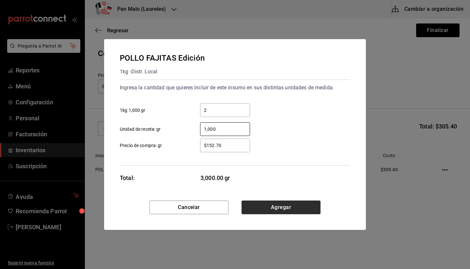
type input "1,000"
click at [258, 209] on button "Agregar" at bounding box center [281, 208] width 79 height 14
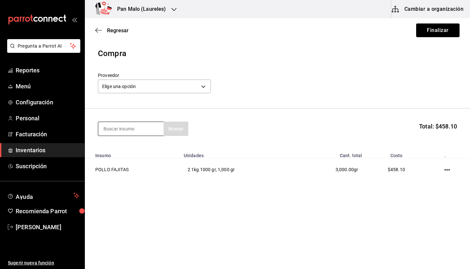
click at [129, 128] on input at bounding box center [130, 129] width 65 height 14
type input "pechuga"
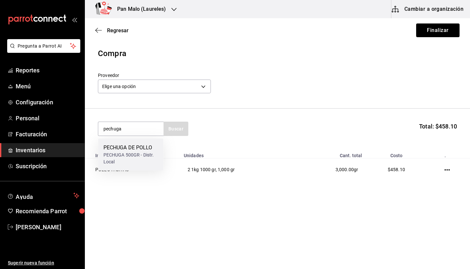
click at [129, 151] on div "PECHUGA DE POLLO" at bounding box center [131, 148] width 55 height 8
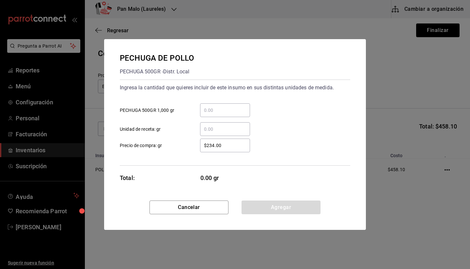
click at [231, 110] on input "​ PECHUGA 500GR 1,000 gr" at bounding box center [225, 110] width 50 height 8
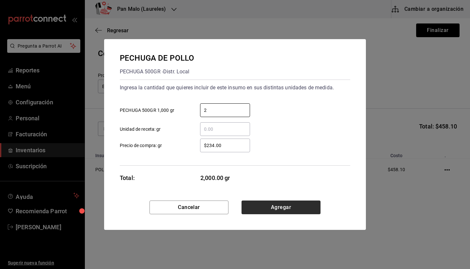
type input "2"
click at [314, 206] on button "Agregar" at bounding box center [281, 208] width 79 height 14
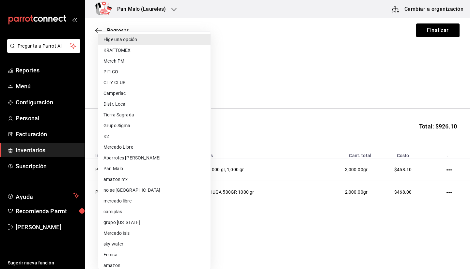
click at [206, 89] on body "Pregunta a Parrot AI Reportes Menú Configuración Personal Facturación Inventari…" at bounding box center [235, 116] width 470 height 232
click at [190, 103] on li "Distr. Local" at bounding box center [154, 104] width 112 height 11
type input "e4bb31fb-8d9b-468f-93a7-67e598b2ea2f"
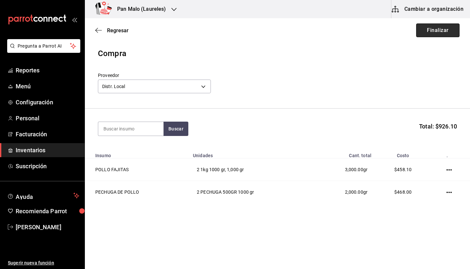
click at [422, 37] on button "Finalizar" at bounding box center [437, 31] width 43 height 14
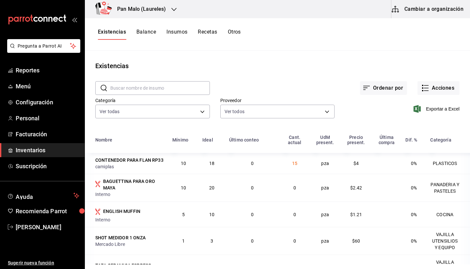
click at [198, 66] on div "Existencias" at bounding box center [277, 66] width 385 height 10
click at [147, 5] on h3 "Pan Malo (Laureles)" at bounding box center [139, 9] width 54 height 8
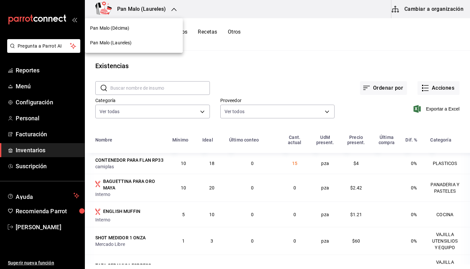
click at [131, 28] on div "Pan Malo (Décima)" at bounding box center [134, 28] width 88 height 7
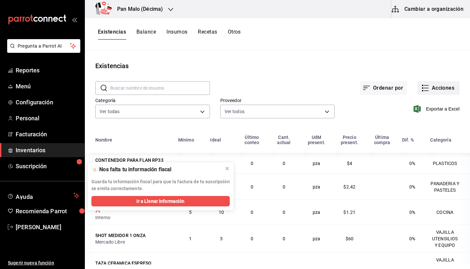
click at [437, 91] on button "Acciones" at bounding box center [439, 88] width 42 height 14
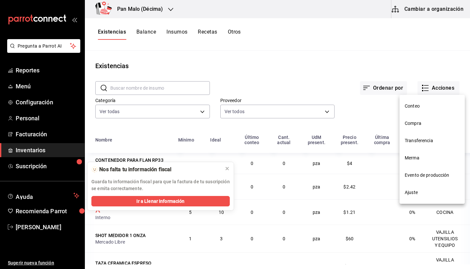
click at [407, 126] on span "Compra" at bounding box center [432, 123] width 55 height 7
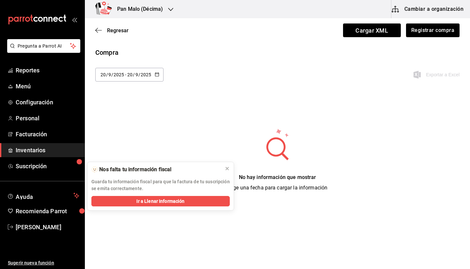
click at [145, 82] on div "[DATE] [DATE] - [DATE] [DATE] Exportar a Excel" at bounding box center [277, 79] width 385 height 22
click at [141, 76] on input "2025" at bounding box center [145, 74] width 11 height 5
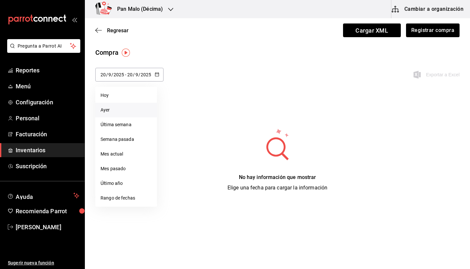
click at [118, 108] on li "Ayer" at bounding box center [126, 110] width 62 height 15
type input "[DATE]"
type input "19"
type input "[DATE]"
type input "19"
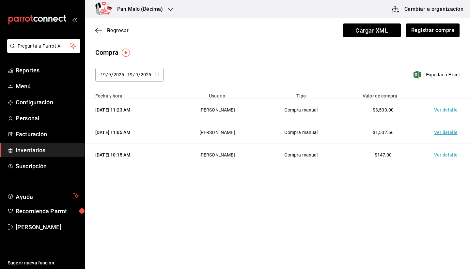
click at [443, 107] on td "Ver detalle" at bounding box center [448, 110] width 46 height 23
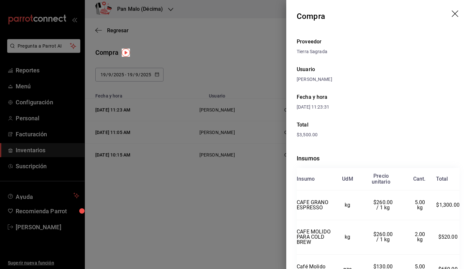
click at [452, 15] on icon "drag" at bounding box center [456, 14] width 8 height 8
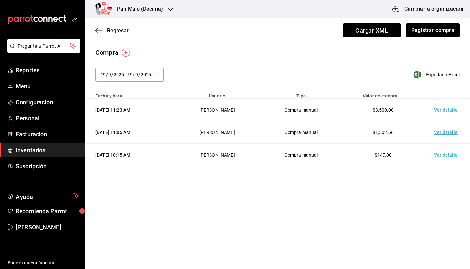
click at [447, 134] on td "Ver detalle" at bounding box center [448, 132] width 46 height 23
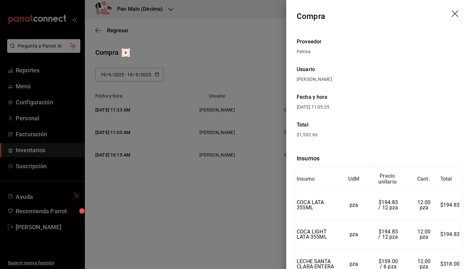
click at [446, 12] on header "Compra" at bounding box center [378, 16] width 184 height 33
click at [452, 12] on icon "drag" at bounding box center [456, 14] width 8 height 8
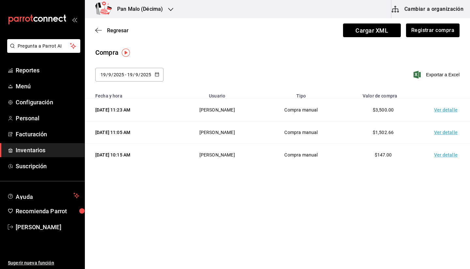
click at [445, 160] on td "Ver detalle" at bounding box center [448, 155] width 46 height 23
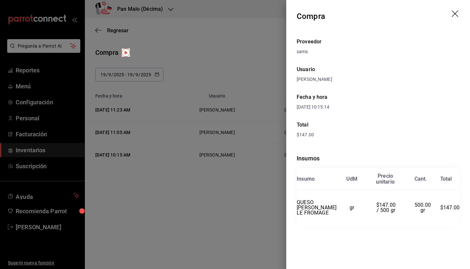
click at [458, 14] on icon "drag" at bounding box center [456, 14] width 8 height 8
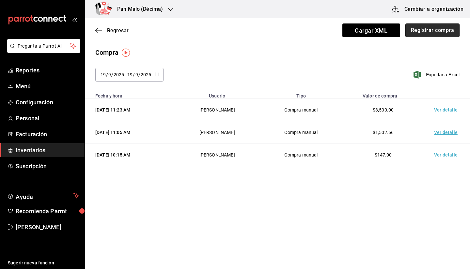
click at [422, 37] on button "Registrar compra" at bounding box center [433, 31] width 54 height 14
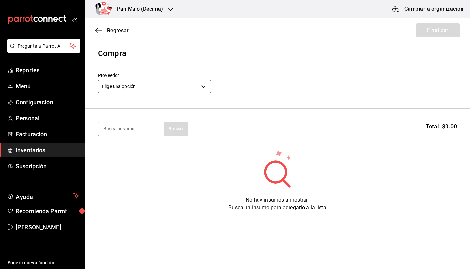
click at [163, 90] on body "Pregunta a Parrot AI Reportes Menú Configuración Personal Facturación Inventari…" at bounding box center [235, 116] width 470 height 232
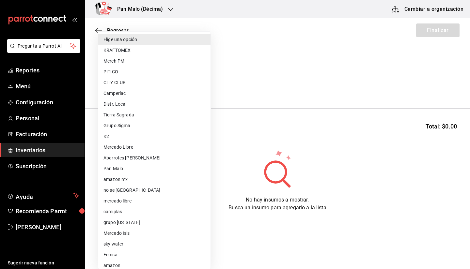
click at [125, 211] on li "camiplas" at bounding box center [154, 212] width 112 height 11
type input "7b8896bb-6492-4595-be19-67d068d1168f"
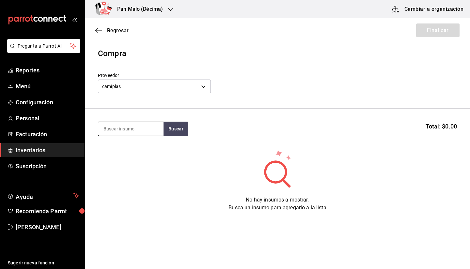
click at [135, 127] on input at bounding box center [130, 129] width 65 height 14
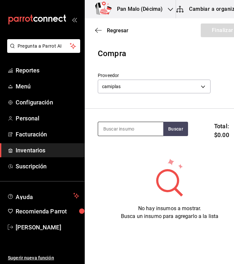
click at [146, 129] on input at bounding box center [130, 129] width 65 height 14
type input "9x9"
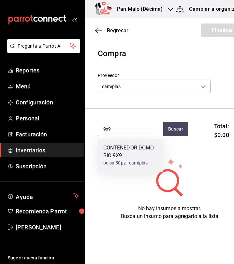
click at [144, 169] on div "CONTENEDOR DOMO BIO 9X9 bolsa 50pz - camiplas" at bounding box center [130, 155] width 65 height 33
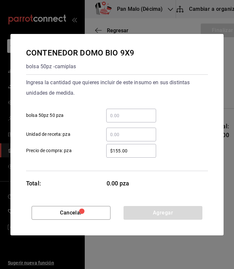
click at [125, 119] on input "​ bolsa 50pz 50 pza" at bounding box center [131, 116] width 50 height 8
type input "5"
type input "3"
click at [123, 135] on input "​ Unidad de receta: pza" at bounding box center [131, 135] width 50 height 8
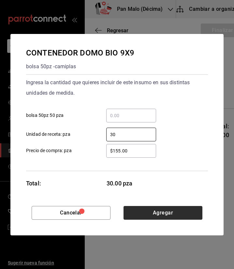
type input "30"
click at [156, 214] on button "Agregar" at bounding box center [163, 213] width 79 height 14
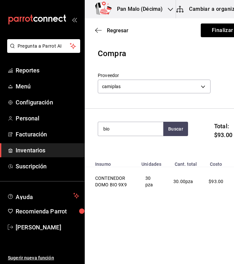
type input "bio"
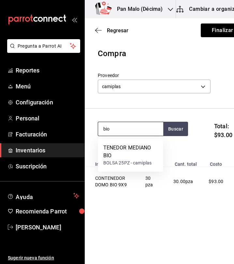
drag, startPoint x: 112, startPoint y: 150, endPoint x: 131, endPoint y: 124, distance: 32.7
click at [131, 124] on body "Pregunta a Parrot AI Reportes Menú Configuración Personal Facturación Inventari…" at bounding box center [117, 113] width 234 height 227
click at [131, 124] on input "bio" at bounding box center [130, 129] width 65 height 14
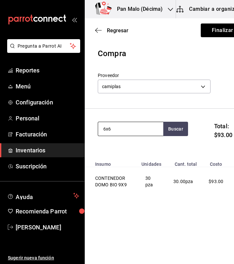
type input "6x6"
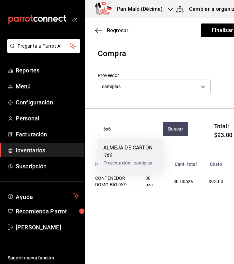
click at [130, 155] on div "ALMEJA DE CARTON 6X6" at bounding box center [131, 152] width 55 height 16
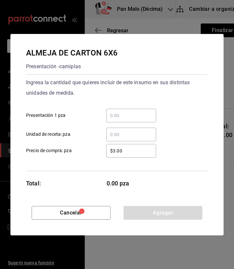
click at [135, 121] on div "​" at bounding box center [131, 116] width 50 height 14
click at [135, 120] on input "​ Presentación 1 pza" at bounding box center [131, 116] width 50 height 8
click at [134, 117] on input "​ Presentación 1 pza" at bounding box center [131, 116] width 50 height 8
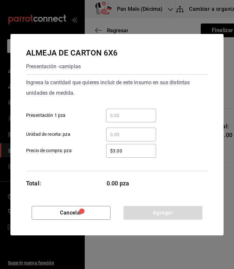
click at [129, 115] on input "​ Presentación 1 pza" at bounding box center [131, 116] width 50 height 8
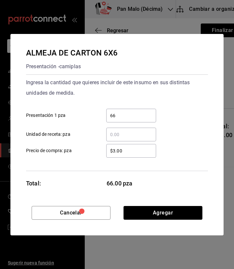
type input "6"
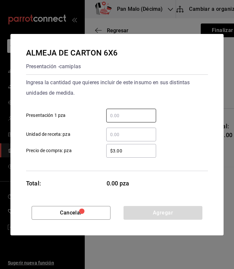
click at [117, 135] on input "​ Unidad de receta: pza" at bounding box center [131, 135] width 50 height 8
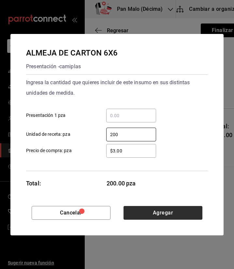
type input "200"
click at [143, 219] on button "Agregar" at bounding box center [163, 213] width 79 height 14
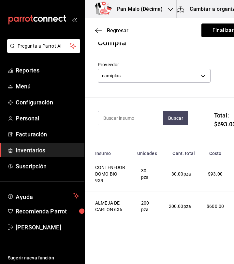
scroll to position [11, 0]
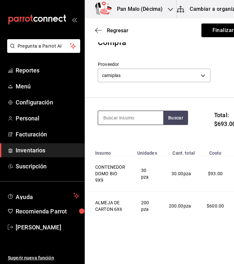
click at [128, 118] on input at bounding box center [130, 118] width 65 height 14
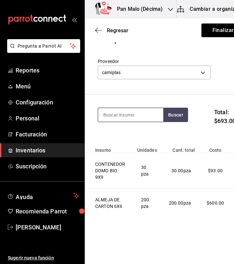
scroll to position [0, 0]
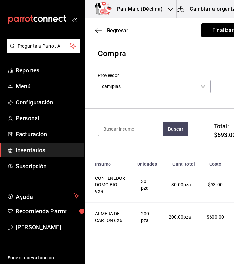
click at [130, 132] on input at bounding box center [130, 129] width 65 height 14
click at [131, 131] on input at bounding box center [130, 129] width 65 height 14
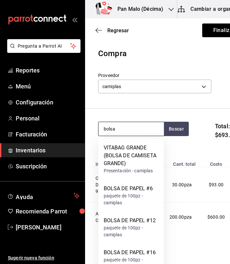
click at [122, 131] on input "bolsa" at bounding box center [130, 129] width 65 height 14
click at [141, 132] on input "bolsa" at bounding box center [130, 129] width 65 height 14
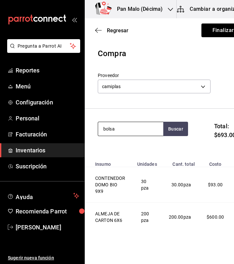
click at [125, 131] on input "bolsa" at bounding box center [130, 129] width 65 height 14
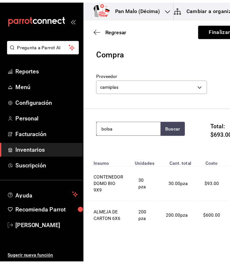
scroll to position [14, 0]
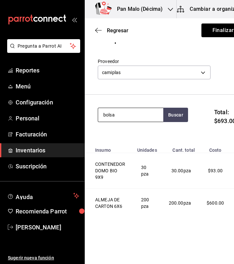
click at [127, 117] on input "bolsa" at bounding box center [130, 115] width 65 height 14
type input "bolsa"
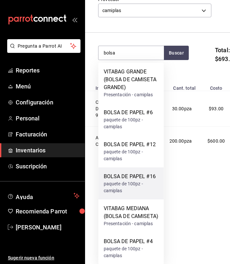
scroll to position [63, 0]
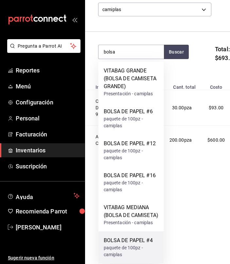
click at [114, 256] on div "paquete de 100pz - camiplas" at bounding box center [131, 252] width 55 height 14
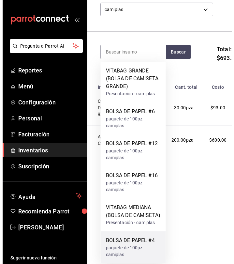
scroll to position [0, 0]
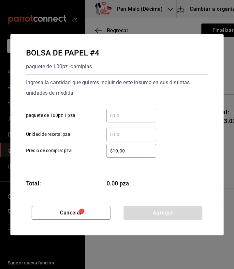
click at [118, 119] on input "​ paquete de 100pz 1 pza" at bounding box center [131, 116] width 50 height 8
click at [120, 118] on input "​ paquete de 100pz 1 pza" at bounding box center [131, 116] width 50 height 8
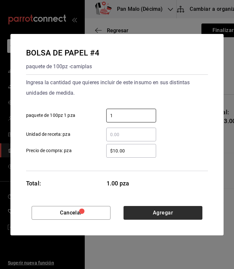
type input "1"
click at [145, 216] on button "Agregar" at bounding box center [163, 213] width 79 height 14
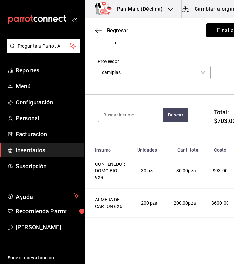
click at [119, 117] on input at bounding box center [130, 115] width 65 height 14
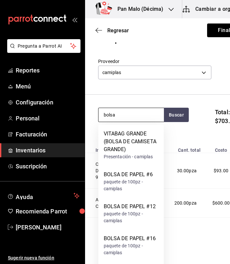
type input "bolsa"
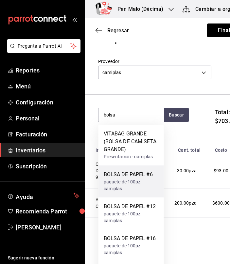
click at [120, 183] on div "paquete de 100pz - camiplas" at bounding box center [131, 186] width 55 height 14
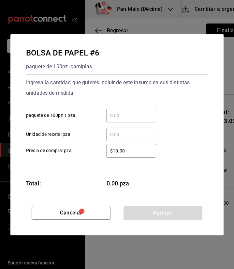
click at [120, 122] on div "​" at bounding box center [131, 116] width 50 height 14
click at [120, 120] on input "​ paquete de 100pz 1 pza" at bounding box center [131, 116] width 50 height 8
click at [121, 110] on div "​" at bounding box center [131, 116] width 50 height 14
click at [121, 112] on input "​ paquete de 100pz 1 pza" at bounding box center [131, 116] width 50 height 8
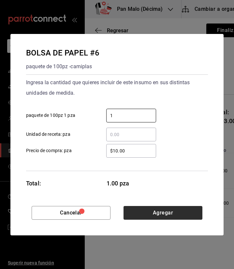
type input "1"
click at [195, 213] on button "Agregar" at bounding box center [163, 213] width 79 height 14
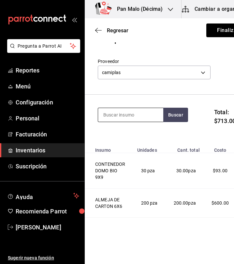
click at [134, 114] on input at bounding box center [130, 115] width 65 height 14
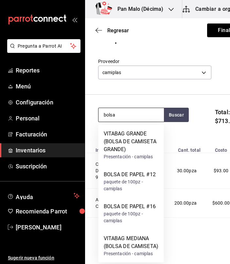
type input "bolsa"
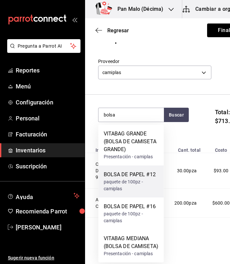
click at [149, 190] on div "paquete de 100pz - camiplas" at bounding box center [131, 186] width 55 height 14
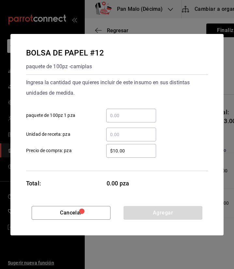
click at [127, 122] on div "​" at bounding box center [131, 116] width 50 height 14
click at [127, 120] on input "​ paquete de 100pz 1 pza" at bounding box center [131, 116] width 50 height 8
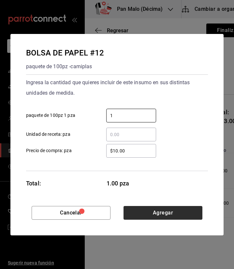
type input "1"
click at [175, 216] on button "Agregar" at bounding box center [163, 213] width 79 height 14
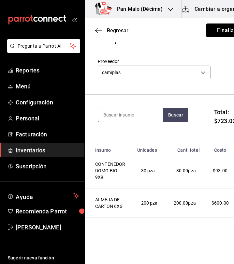
click at [114, 120] on input at bounding box center [130, 115] width 65 height 14
click at [121, 115] on input at bounding box center [130, 115] width 65 height 14
type input "3"
type input "flan"
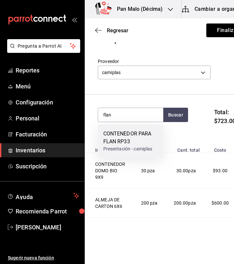
click at [127, 136] on div "CONTENEDOR PARA FLAN RP33" at bounding box center [131, 138] width 55 height 16
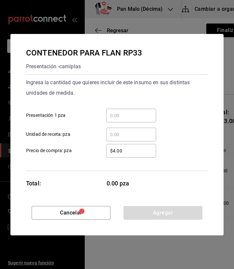
click at [134, 115] on input "​ Presentación 1 pza" at bounding box center [131, 116] width 50 height 8
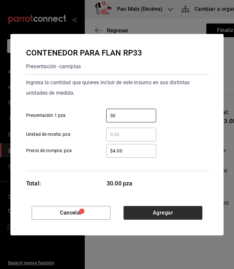
type input "30"
click at [164, 210] on button "Agregar" at bounding box center [163, 213] width 79 height 14
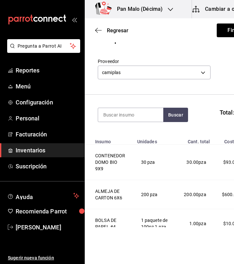
click at [141, 122] on div "Buscar" at bounding box center [143, 115] width 90 height 14
click at [121, 118] on input at bounding box center [130, 115] width 65 height 14
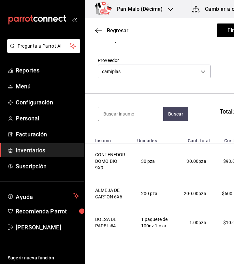
scroll to position [15, 0]
type input "rp25"
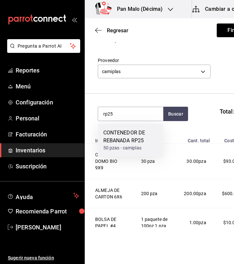
click at [126, 142] on div "CONTENEDOR DE REBANADA RP25" at bounding box center [131, 137] width 55 height 16
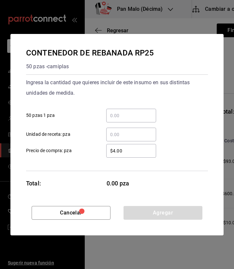
click at [122, 116] on input "​ 50 pzas 1 pza" at bounding box center [131, 116] width 50 height 8
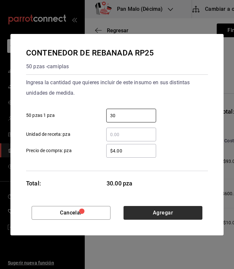
type input "30"
click at [157, 211] on button "Agregar" at bounding box center [163, 213] width 79 height 14
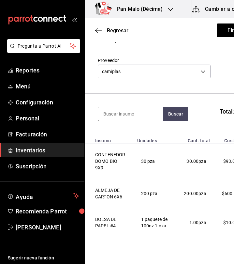
click at [120, 111] on input at bounding box center [130, 114] width 65 height 14
type input "p"
type input "papel"
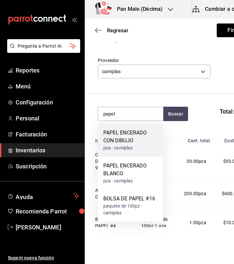
click at [139, 144] on div "PAPEL ENCERADO CON DIBUJO" at bounding box center [131, 137] width 55 height 16
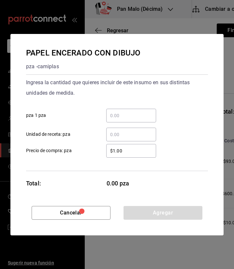
click at [146, 110] on div "​" at bounding box center [131, 116] width 50 height 14
click at [146, 112] on input "​ pza 1 pza" at bounding box center [131, 116] width 50 height 8
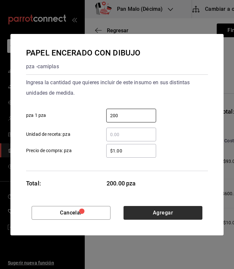
type input "200"
click at [138, 211] on button "Agregar" at bounding box center [163, 213] width 79 height 14
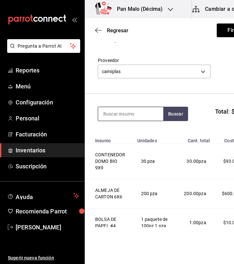
click at [127, 107] on input at bounding box center [130, 114] width 65 height 14
click at [127, 109] on input at bounding box center [130, 114] width 65 height 14
click at [130, 113] on input at bounding box center [130, 114] width 65 height 14
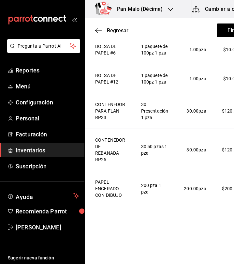
scroll to position [0, 33]
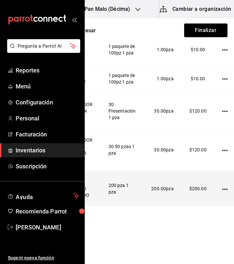
click at [223, 190] on icon "button" at bounding box center [225, 189] width 5 height 1
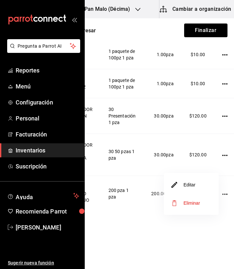
click at [200, 188] on li "Editar" at bounding box center [191, 185] width 55 height 18
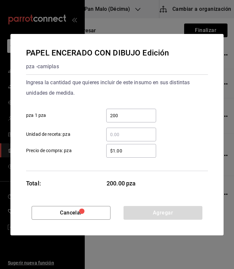
click at [126, 119] on input "200" at bounding box center [131, 116] width 50 height 8
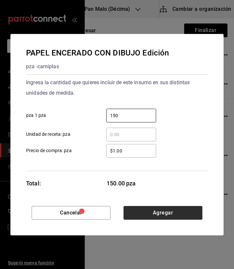
type input "150"
click at [153, 212] on button "Agregar" at bounding box center [163, 213] width 79 height 14
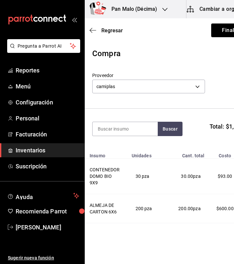
scroll to position [0, 0]
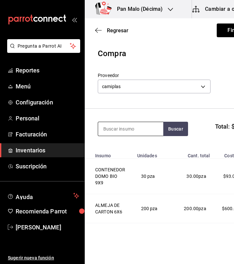
click at [116, 126] on input at bounding box center [130, 129] width 65 height 14
click at [139, 134] on input at bounding box center [130, 129] width 65 height 14
type input "b"
type input "popo"
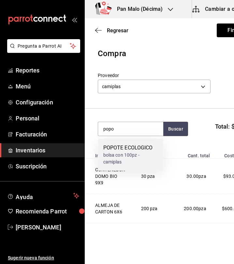
click at [131, 149] on div "POPOTE ECOLOGICO" at bounding box center [131, 148] width 55 height 8
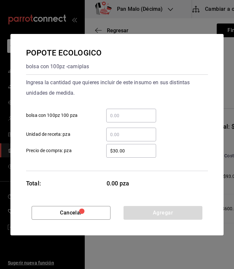
click at [143, 120] on div "​" at bounding box center [131, 116] width 50 height 14
click at [143, 120] on input "​ bolsa con 100pz 100 pza" at bounding box center [131, 116] width 50 height 8
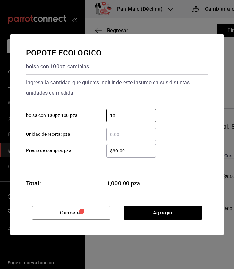
type input "1"
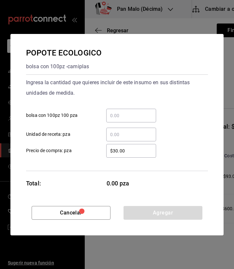
click at [111, 128] on div "​" at bounding box center [131, 135] width 50 height 14
click at [111, 131] on input "​ Unidad de receta: pza" at bounding box center [131, 135] width 50 height 8
click at [114, 118] on input "​ bolsa con 100pz 100 pza" at bounding box center [131, 116] width 50 height 8
click at [119, 131] on input "​ Unidad de receta: pza" at bounding box center [131, 135] width 50 height 8
type input "0"
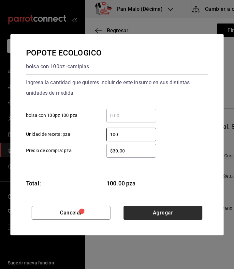
type input "100"
click at [146, 216] on button "Agregar" at bounding box center [163, 213] width 79 height 14
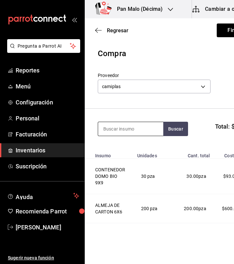
click at [119, 123] on input at bounding box center [130, 129] width 65 height 14
type input "bisagra"
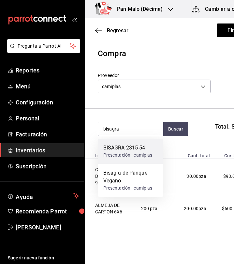
click at [131, 155] on div "Presentación - camiplas" at bounding box center [128, 155] width 49 height 7
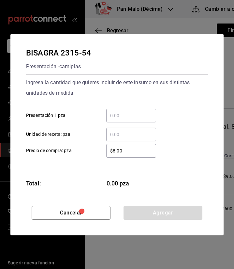
click at [137, 113] on input "​ Presentación 1 pza" at bounding box center [131, 116] width 50 height 8
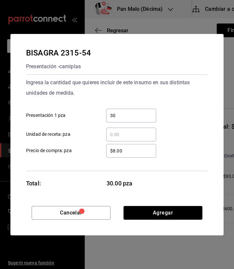
type input "3"
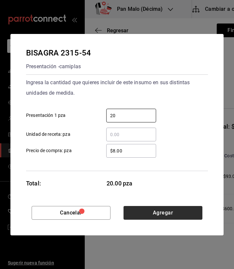
type input "20"
click at [154, 211] on button "Agregar" at bounding box center [163, 213] width 79 height 14
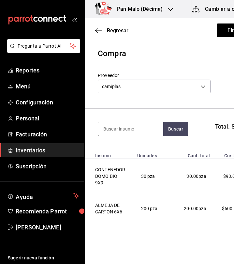
click at [137, 128] on input at bounding box center [130, 129] width 65 height 14
click at [113, 126] on input at bounding box center [130, 129] width 65 height 14
type input "bisa"
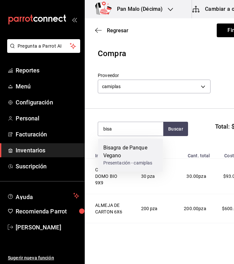
click at [136, 149] on div "Bisagra de Panque Vegano" at bounding box center [131, 152] width 55 height 16
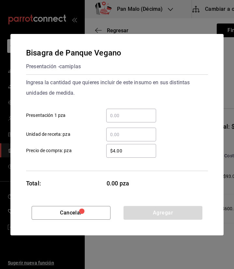
click at [133, 116] on input "​ Presentación 1 pza" at bounding box center [131, 116] width 50 height 8
click at [128, 111] on div "​" at bounding box center [131, 116] width 50 height 14
click at [128, 112] on input "​ Presentación 1 pza" at bounding box center [131, 116] width 50 height 8
click at [125, 112] on input "​ Presentación 1 pza" at bounding box center [131, 116] width 50 height 8
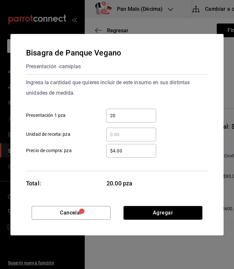
type input "2"
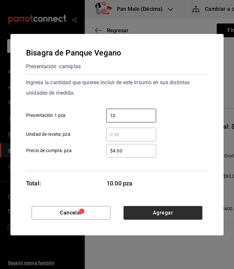
type input "10"
click at [148, 211] on button "Agregar" at bounding box center [163, 213] width 79 height 14
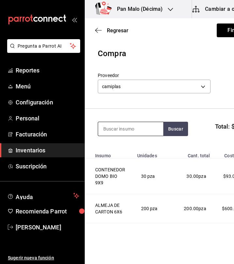
scroll to position [14, 0]
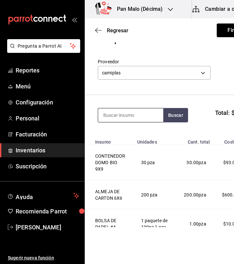
click at [122, 119] on input at bounding box center [130, 115] width 65 height 14
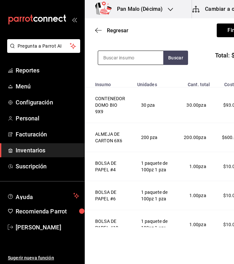
click at [130, 59] on input at bounding box center [130, 58] width 65 height 14
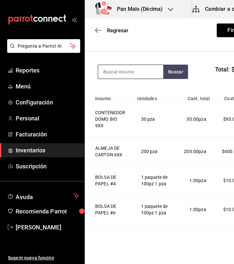
scroll to position [57, 0]
click at [117, 72] on input at bounding box center [130, 72] width 65 height 14
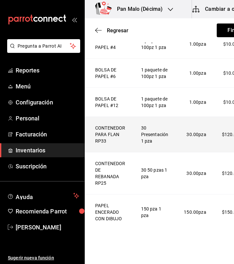
scroll to position [0, 0]
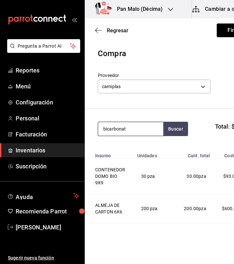
type input "bicarbonat"
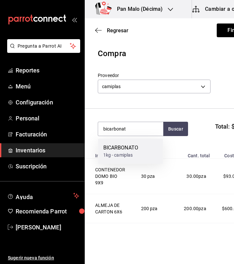
click at [121, 144] on div "BICARBONATO" at bounding box center [121, 148] width 35 height 8
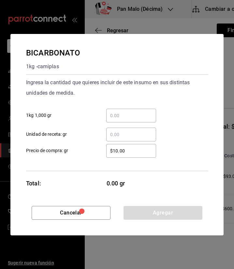
click at [123, 115] on input "​ 1kg 1,000 gr" at bounding box center [131, 116] width 50 height 8
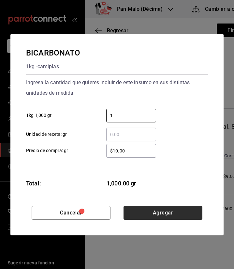
type input "1"
click at [133, 212] on button "Agregar" at bounding box center [163, 213] width 79 height 14
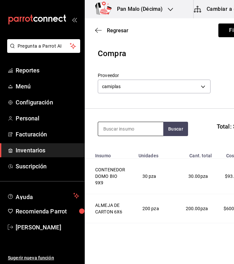
click at [137, 130] on input at bounding box center [130, 129] width 65 height 14
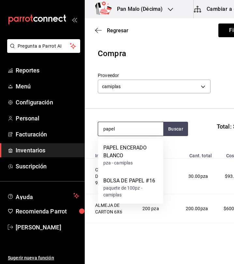
type input "papel"
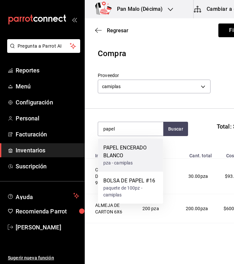
click at [133, 153] on div "PAPEL ENCERADO BLANCO" at bounding box center [131, 152] width 55 height 16
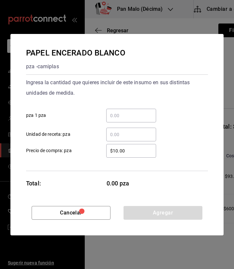
click at [120, 109] on div "​" at bounding box center [131, 116] width 50 height 14
click at [120, 112] on input "​ pza 1 pza" at bounding box center [131, 116] width 50 height 8
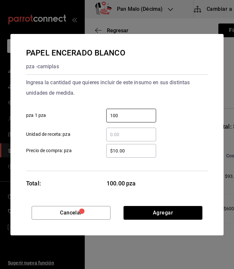
type input "100"
click at [167, 222] on div "Cancelar Agregar" at bounding box center [117, 220] width 214 height 29
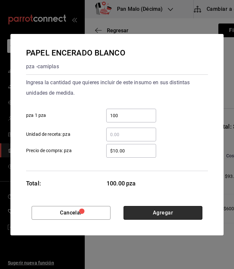
click at [172, 218] on button "Agregar" at bounding box center [163, 213] width 79 height 14
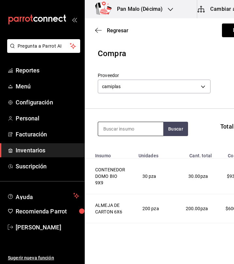
click at [111, 127] on input at bounding box center [130, 129] width 65 height 14
click at [117, 123] on input at bounding box center [130, 129] width 65 height 14
type input "chantill"
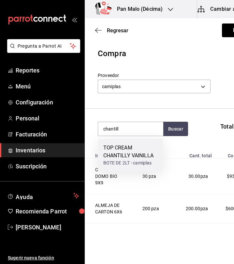
click at [132, 150] on div "TOP CREAM CHANTILLY VAINILLA" at bounding box center [131, 152] width 55 height 16
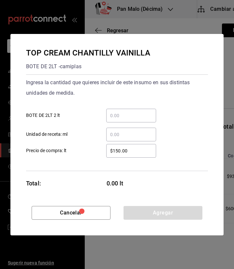
click at [132, 111] on div "​" at bounding box center [131, 116] width 50 height 14
click at [132, 112] on input "​ BOTE DE 2LT 2 lt" at bounding box center [131, 116] width 50 height 8
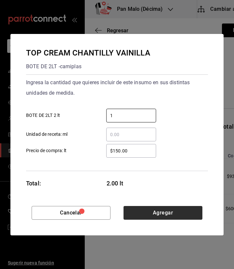
type input "1"
click at [170, 207] on button "Agregar" at bounding box center [163, 213] width 79 height 14
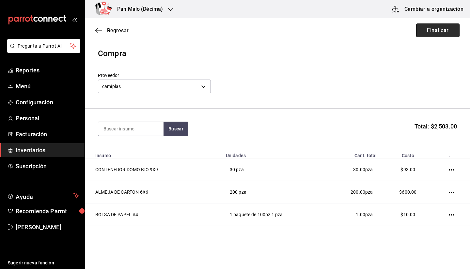
click at [427, 31] on button "Finalizar" at bounding box center [437, 31] width 43 height 14
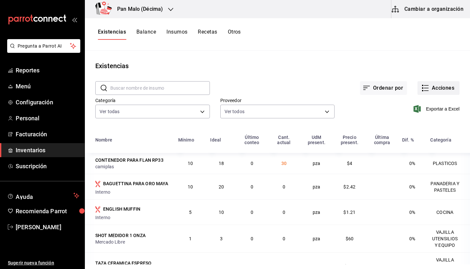
click at [444, 85] on button "Acciones" at bounding box center [439, 88] width 42 height 14
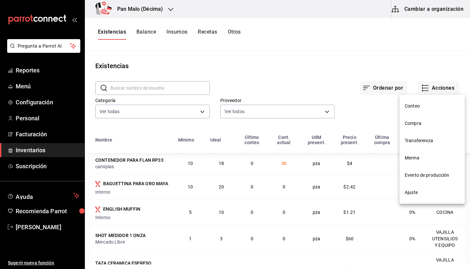
click at [418, 131] on li "Compra" at bounding box center [432, 123] width 65 height 17
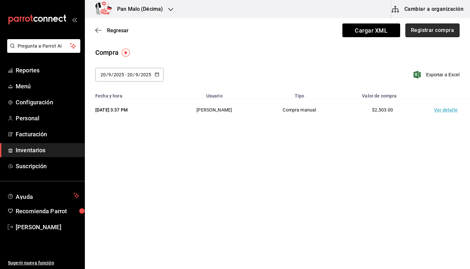
click at [444, 35] on button "Registrar compra" at bounding box center [433, 31] width 54 height 14
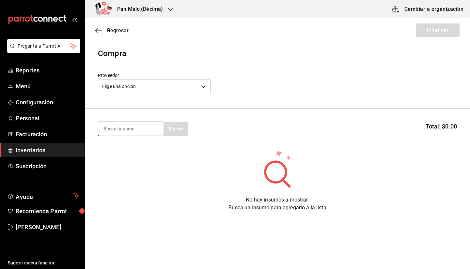
click at [154, 125] on input at bounding box center [130, 129] width 65 height 14
type input "pollo"
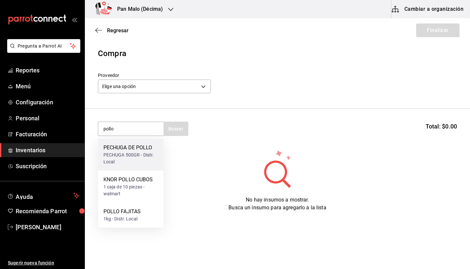
click at [138, 152] on div "PECHUGA 500GR - Distr. Local" at bounding box center [131, 159] width 55 height 14
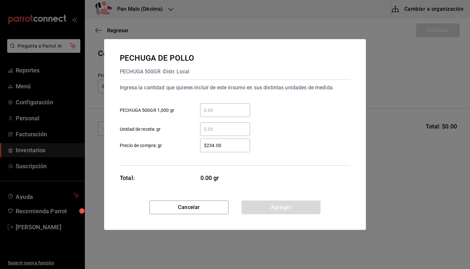
drag, startPoint x: 231, startPoint y: 137, endPoint x: 240, endPoint y: 131, distance: 11.6
click at [231, 137] on div "$234.00 ​ Precio de compra: gr" at bounding box center [233, 143] width 236 height 19
click at [215, 116] on div "​" at bounding box center [225, 111] width 50 height 14
click at [215, 114] on input "​ PECHUGA 500GR 1,000 gr" at bounding box center [225, 110] width 50 height 8
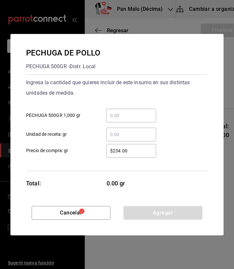
click at [134, 115] on input "​ PECHUGA 500GR 1,000 gr" at bounding box center [131, 116] width 50 height 8
type input "1"
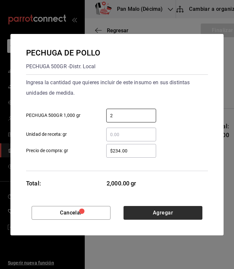
type input "2"
click at [165, 206] on button "Agregar" at bounding box center [163, 213] width 79 height 14
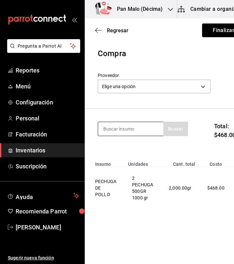
click at [148, 129] on input at bounding box center [130, 129] width 65 height 14
type input "fajita"
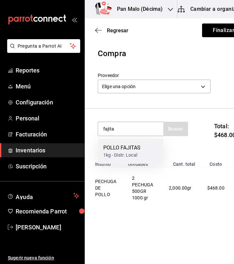
click at [134, 151] on div "POLLO FAJITAS" at bounding box center [123, 148] width 38 height 8
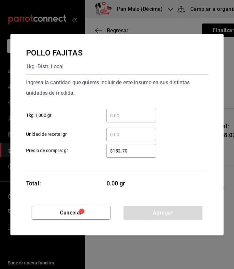
click at [145, 117] on input "​ 1kg 1,000 gr" at bounding box center [131, 116] width 50 height 8
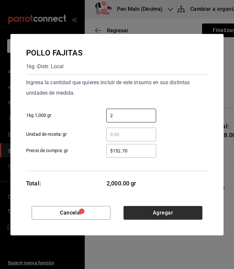
type input "2"
click at [174, 216] on button "Agregar" at bounding box center [163, 213] width 79 height 14
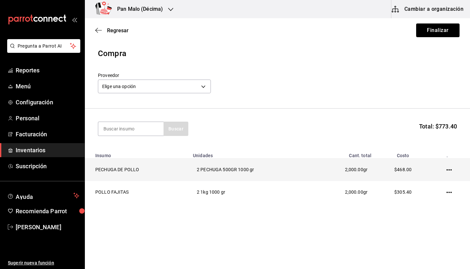
click at [448, 169] on icon "button" at bounding box center [449, 170] width 5 height 5
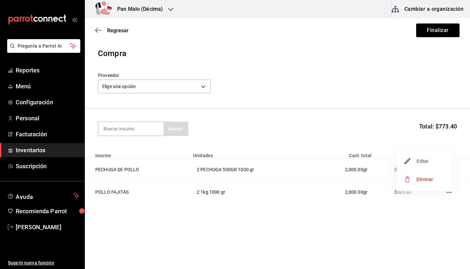
click at [419, 159] on span "Editar" at bounding box center [417, 161] width 24 height 8
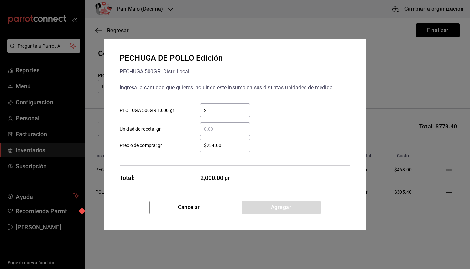
click at [224, 115] on div "2 ​" at bounding box center [225, 111] width 50 height 14
click at [224, 114] on input "2" at bounding box center [225, 110] width 50 height 8
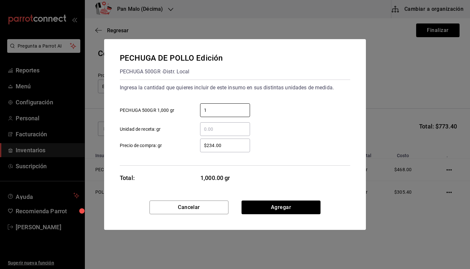
type input "1"
click at [280, 215] on div "Cancelar Agregar" at bounding box center [235, 215] width 262 height 29
click at [291, 204] on button "Agregar" at bounding box center [281, 208] width 79 height 14
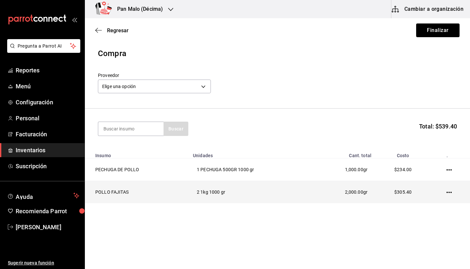
click at [445, 193] on td at bounding box center [451, 192] width 40 height 23
click at [447, 193] on icon "button" at bounding box center [449, 192] width 5 height 1
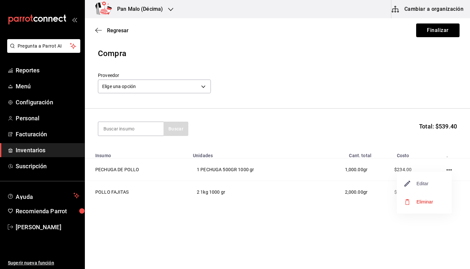
click at [410, 182] on icon "button" at bounding box center [408, 184] width 8 height 8
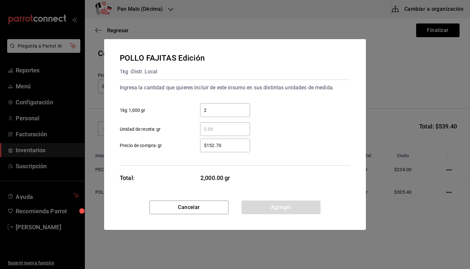
click at [247, 110] on input "2" at bounding box center [225, 110] width 50 height 8
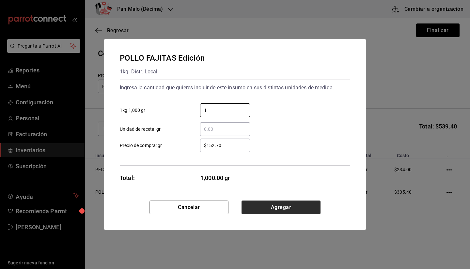
type input "1"
click at [275, 206] on button "Agregar" at bounding box center [281, 208] width 79 height 14
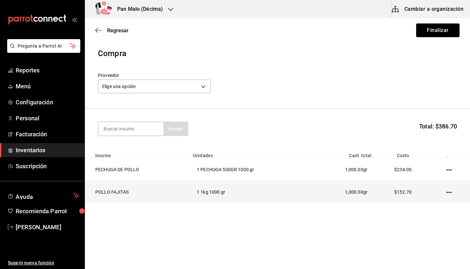
click at [448, 189] on td at bounding box center [451, 192] width 40 height 23
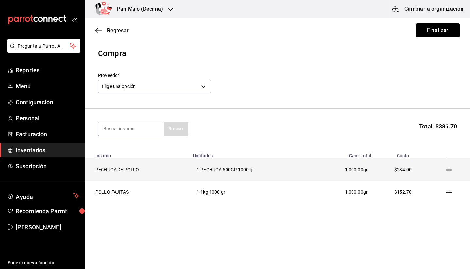
click at [448, 171] on icon "button" at bounding box center [449, 170] width 5 height 5
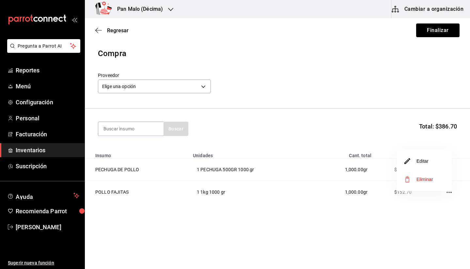
click at [430, 166] on li "Editar" at bounding box center [424, 161] width 55 height 18
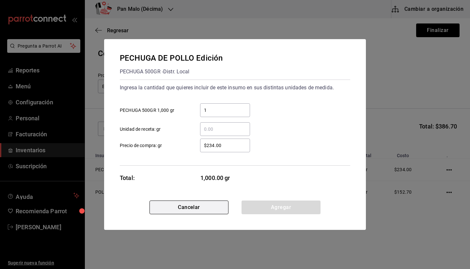
click at [220, 207] on button "Cancelar" at bounding box center [189, 208] width 79 height 14
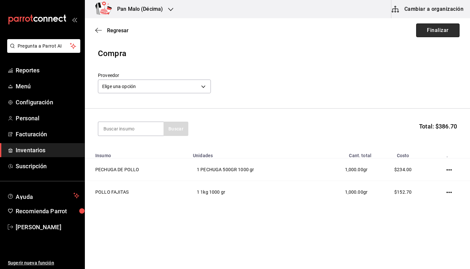
click at [433, 34] on button "Finalizar" at bounding box center [437, 31] width 43 height 14
click at [210, 82] on body "Pregunta a Parrot AI Reportes Menú Configuración Personal Facturación Inventari…" at bounding box center [235, 116] width 470 height 232
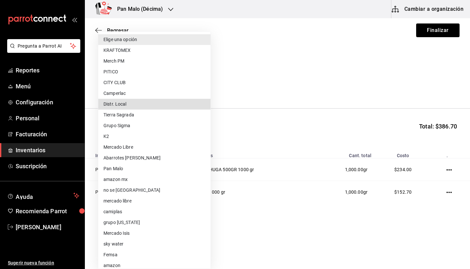
click at [178, 103] on li "Distr. Local" at bounding box center [154, 104] width 112 height 11
type input "e4bb31fb-8d9b-468f-93a7-67e598b2ea2f"
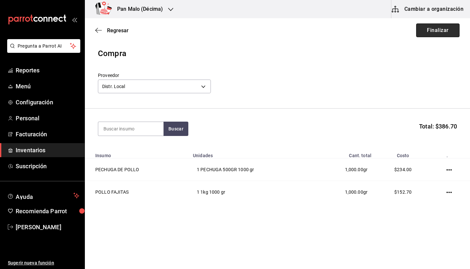
click at [432, 33] on button "Finalizar" at bounding box center [437, 31] width 43 height 14
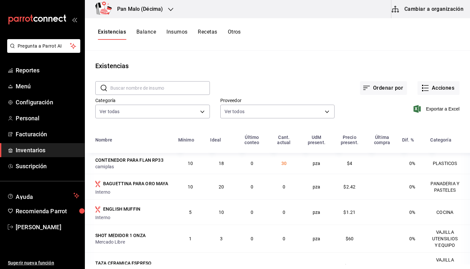
click at [275, 70] on div "Existencias" at bounding box center [277, 66] width 385 height 10
